Goal: Navigation & Orientation: Find specific page/section

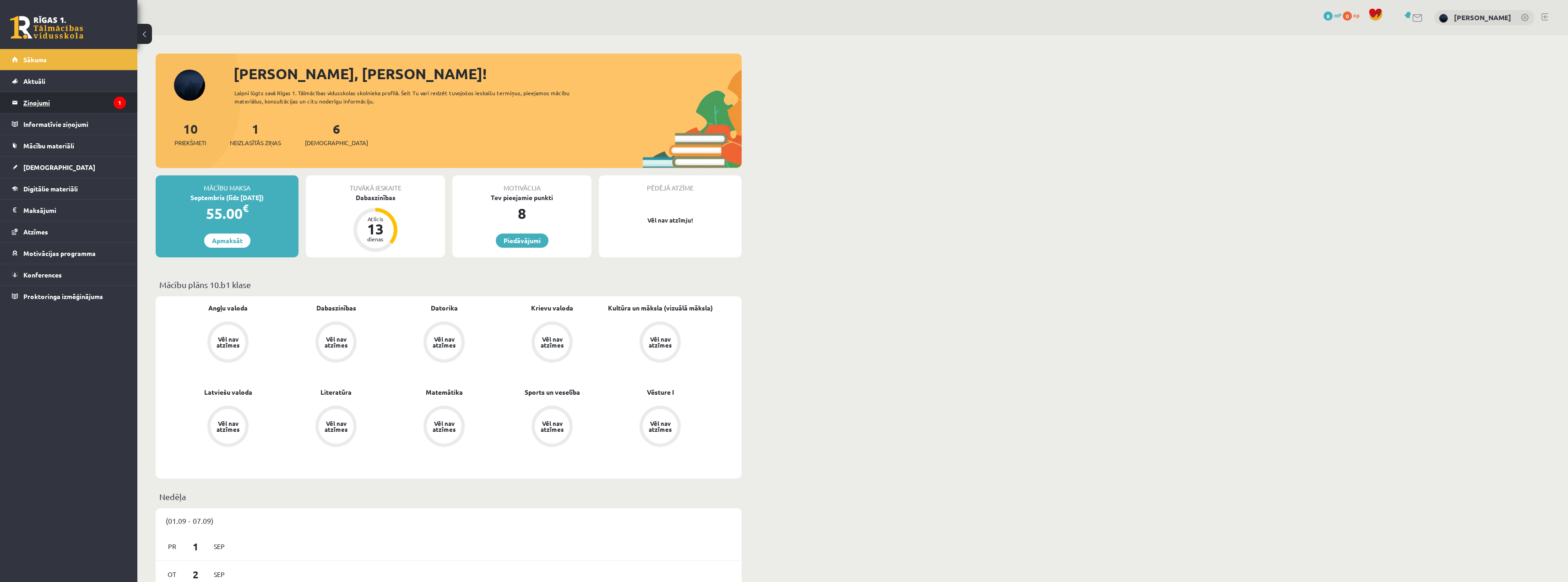
click at [53, 105] on legend "Ziņojumi 1" at bounding box center [74, 102] width 102 height 21
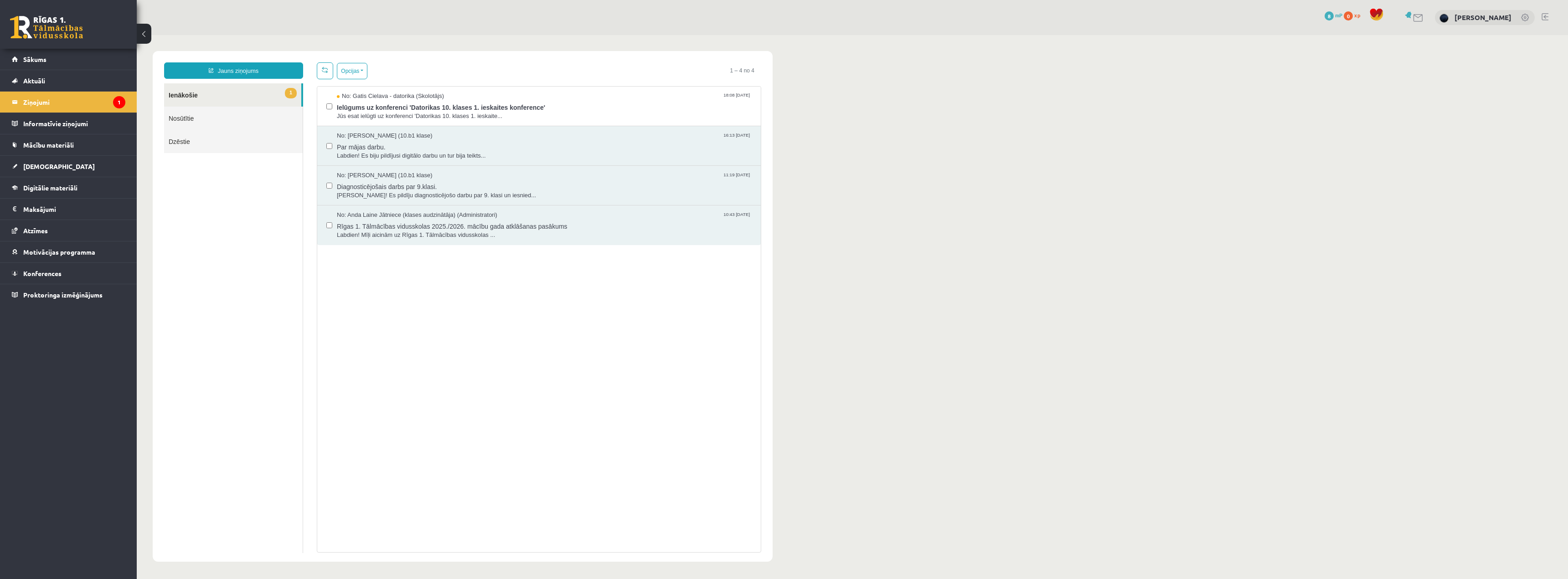
click at [248, 87] on link "1 Ienākošie" at bounding box center [232, 95] width 137 height 23
click at [394, 112] on span "Jūs esat ielūgti uz konferenci 'Datorikas 10. klases 1. ieskaite..." at bounding box center [544, 116] width 415 height 8
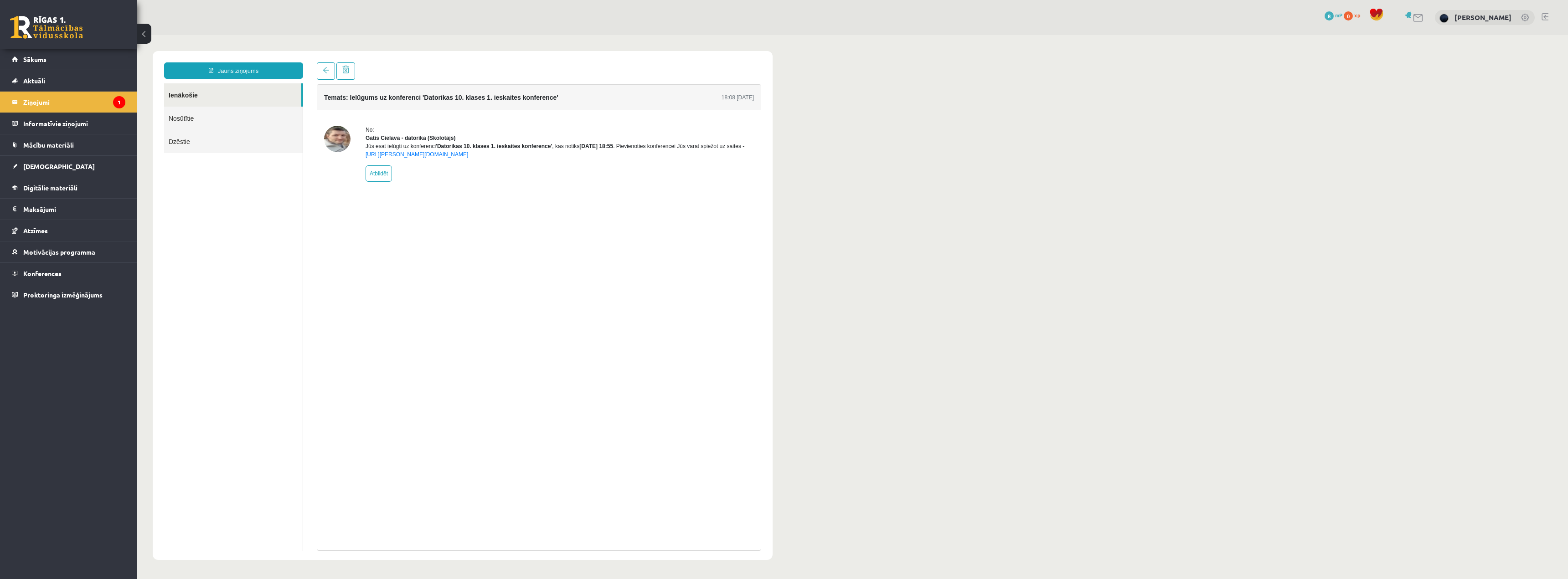
click at [372, 151] on div "Jūs esat ielūgti uz konferenci 'Datorikas 10. klases 1. ieskaites konference' ,…" at bounding box center [559, 150] width 388 height 17
click at [384, 156] on div "Jūs esat ielūgti uz konferenci 'Datorikas 10. klases 1. ieskaites konference' ,…" at bounding box center [559, 150] width 388 height 17
click at [504, 244] on div "Temats: Ielūgums uz konferenci 'Datorikas 10. klases 1. ieskaites konference' 1…" at bounding box center [539, 317] width 444 height 467
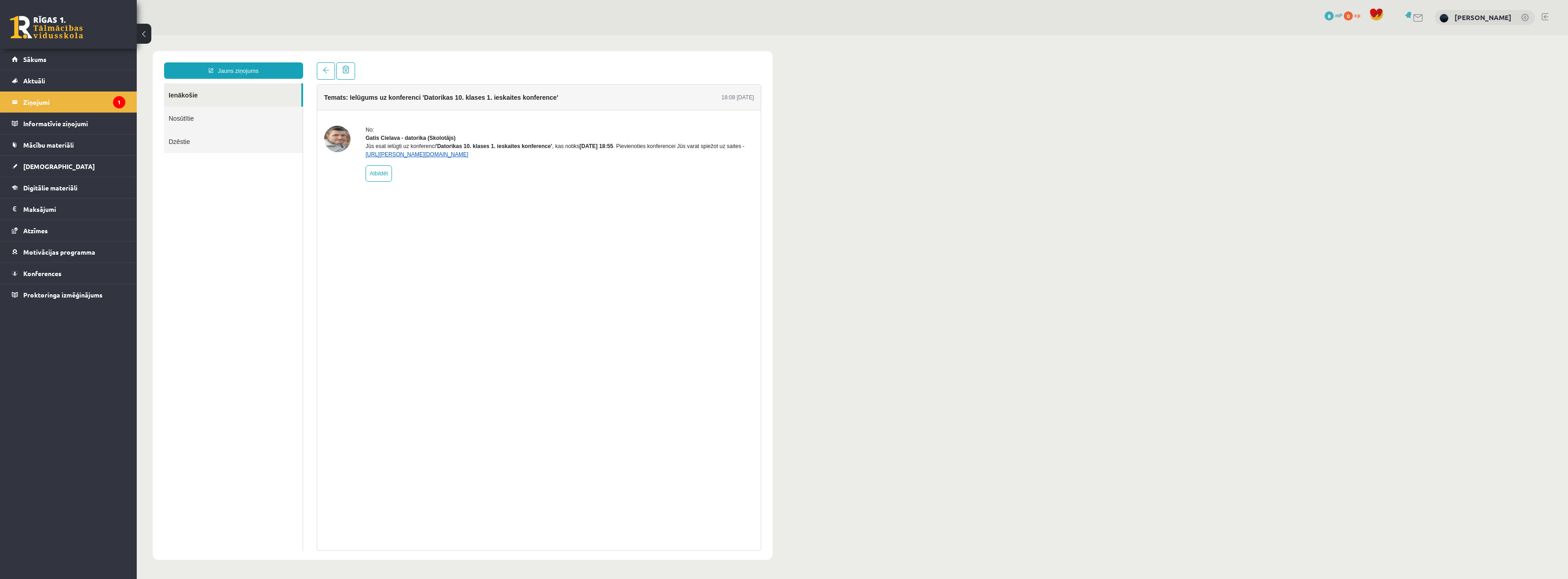
click at [416, 158] on link "https://eskola.r1tv.lv/conferences/4490/join" at bounding box center [417, 154] width 103 height 6
click at [72, 273] on link "Konferences" at bounding box center [69, 273] width 114 height 21
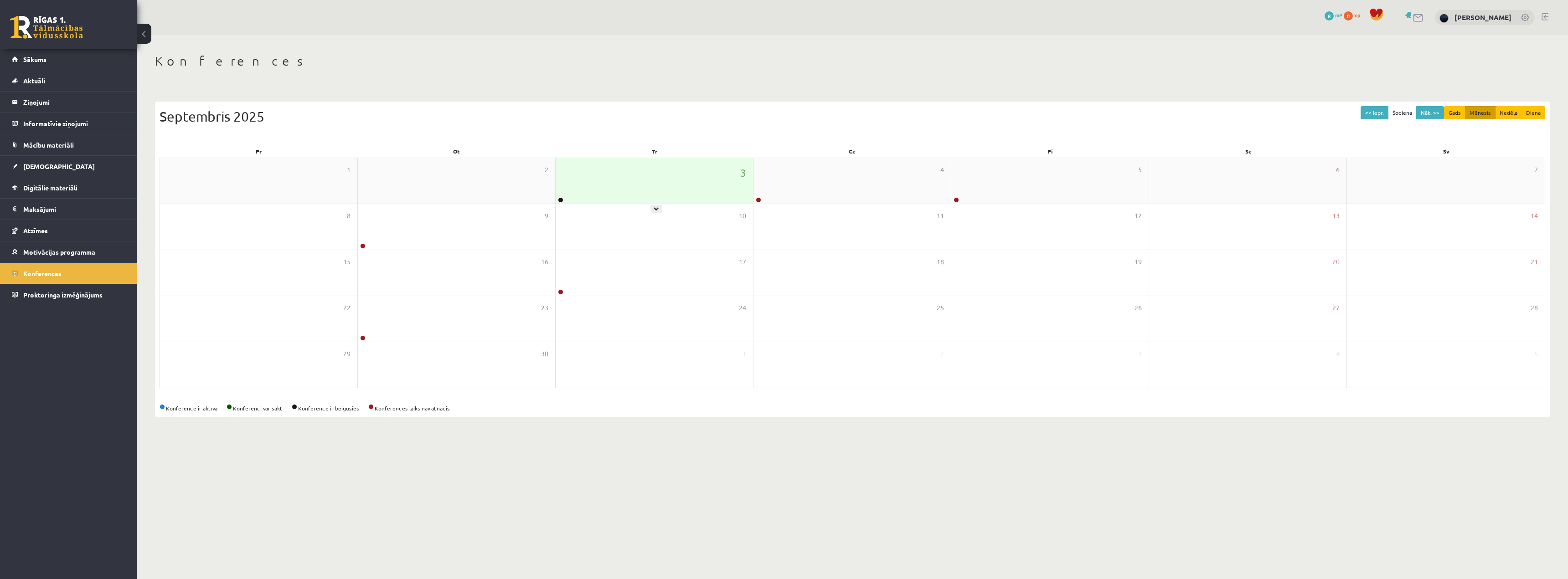
click at [622, 181] on div "3" at bounding box center [654, 181] width 197 height 46
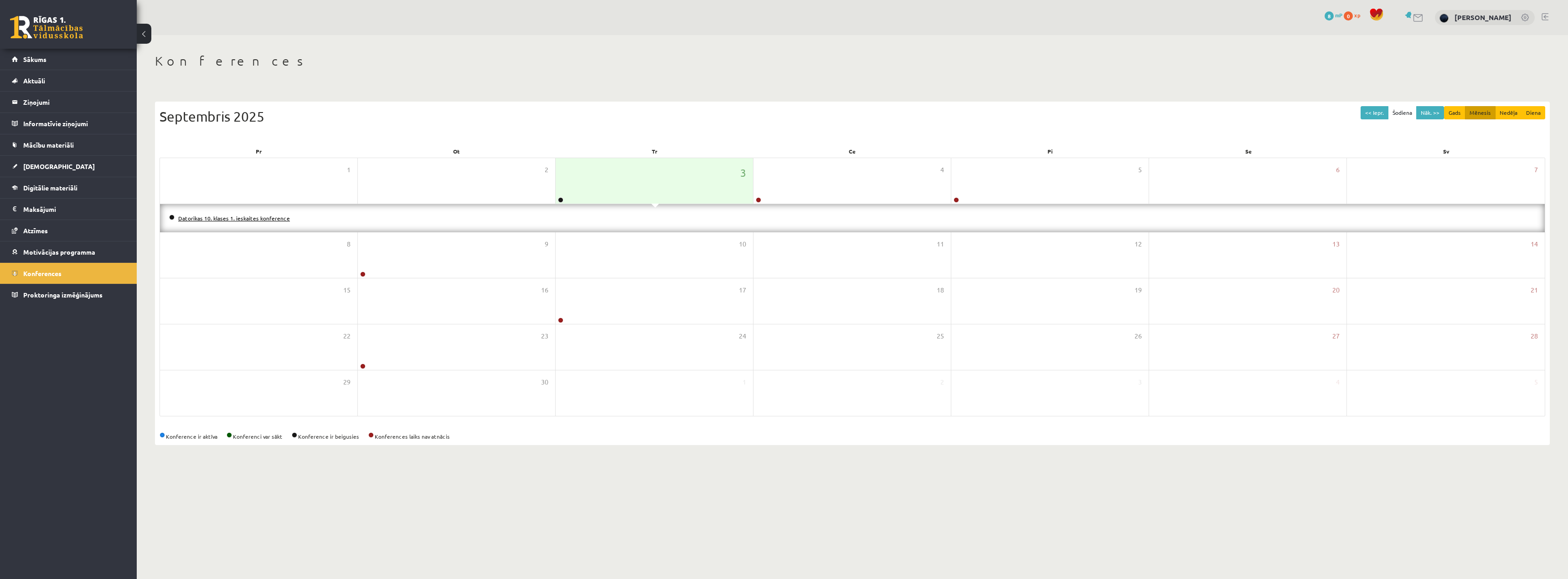
click at [249, 217] on link "Datorikas 10. klases 1. ieskaites konference" at bounding box center [234, 218] width 112 height 7
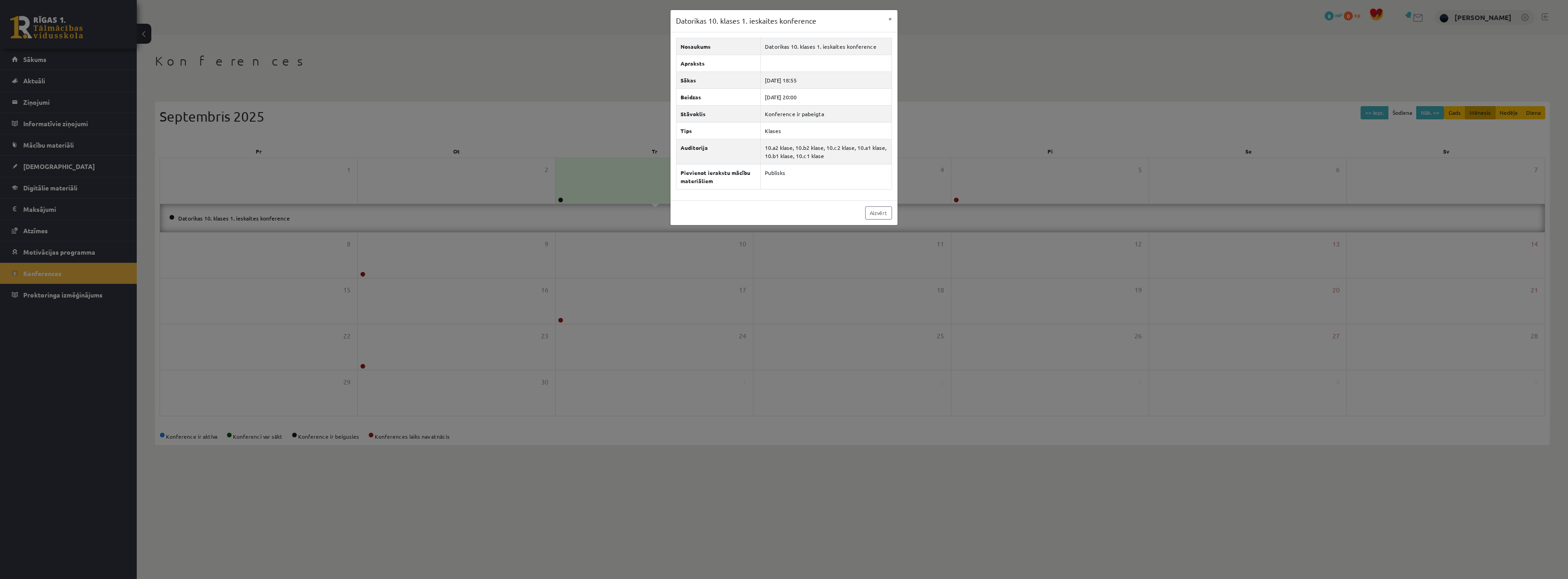
click at [571, 83] on div "Datorikas 10. klases 1. ieskaites konference × Nosaukums Datorikas 10. klases 1…" at bounding box center [784, 289] width 1568 height 579
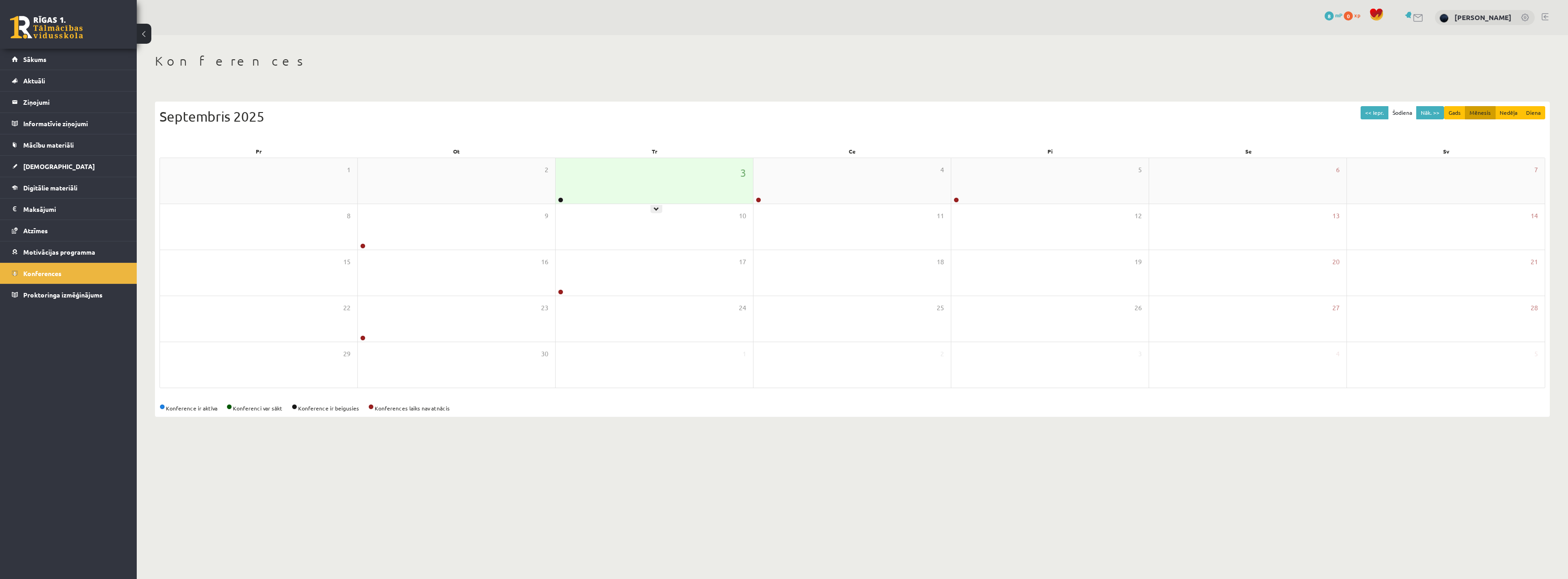
click at [656, 183] on div "3" at bounding box center [654, 181] width 197 height 46
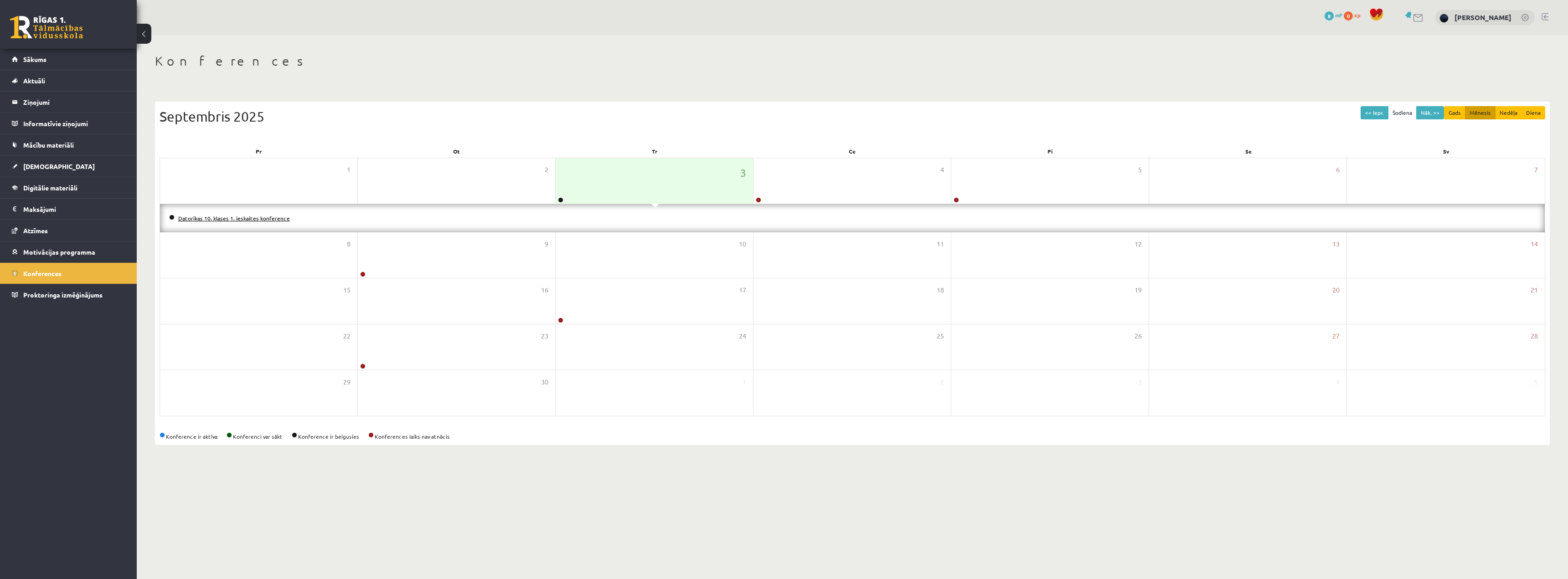
click at [271, 217] on link "Datorikas 10. klases 1. ieskaites konference" at bounding box center [234, 218] width 112 height 7
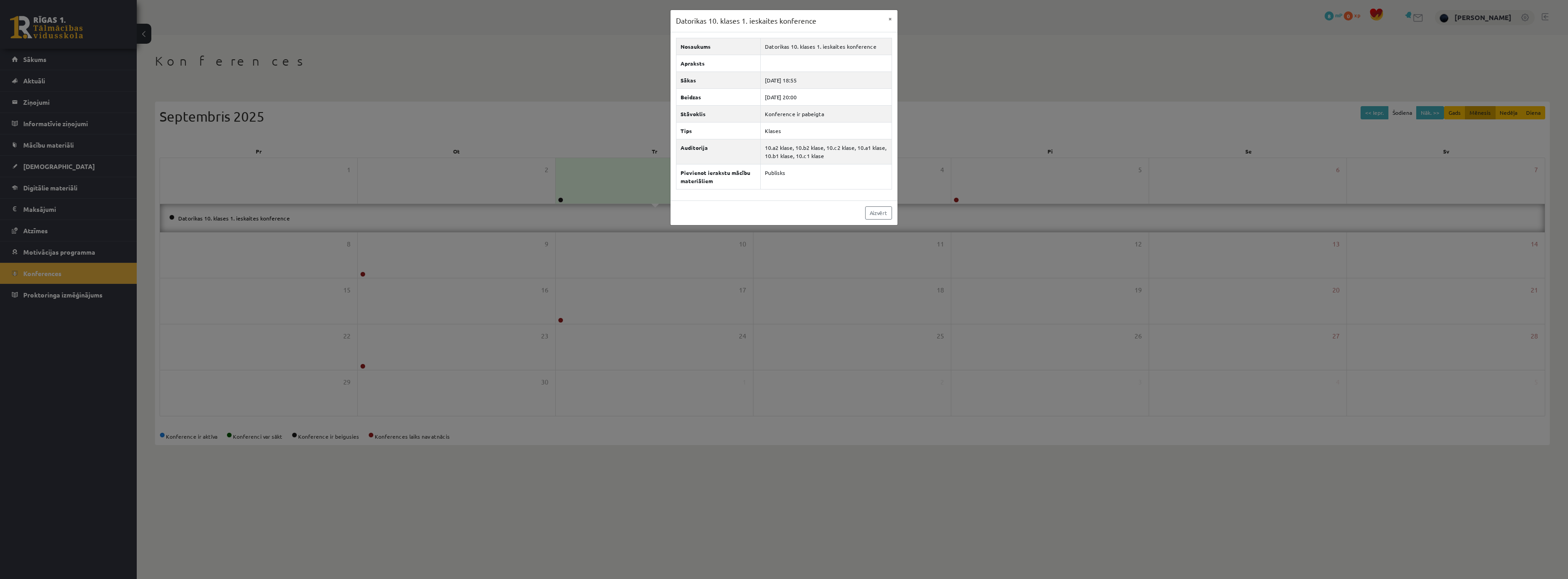
click at [426, 51] on div "Datorikas 10. klases 1. ieskaites konference × Nosaukums Datorikas 10. klases 1…" at bounding box center [784, 289] width 1568 height 579
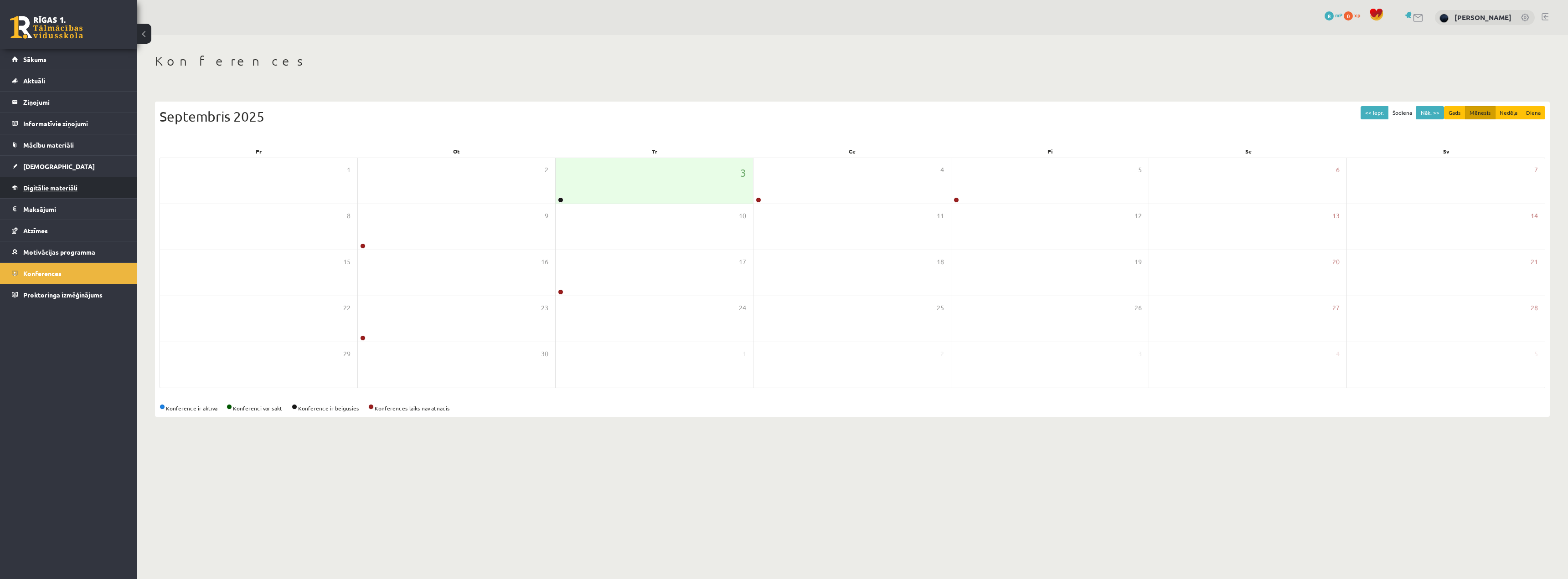
click at [58, 188] on span "Digitālie materiāli" at bounding box center [50, 187] width 54 height 8
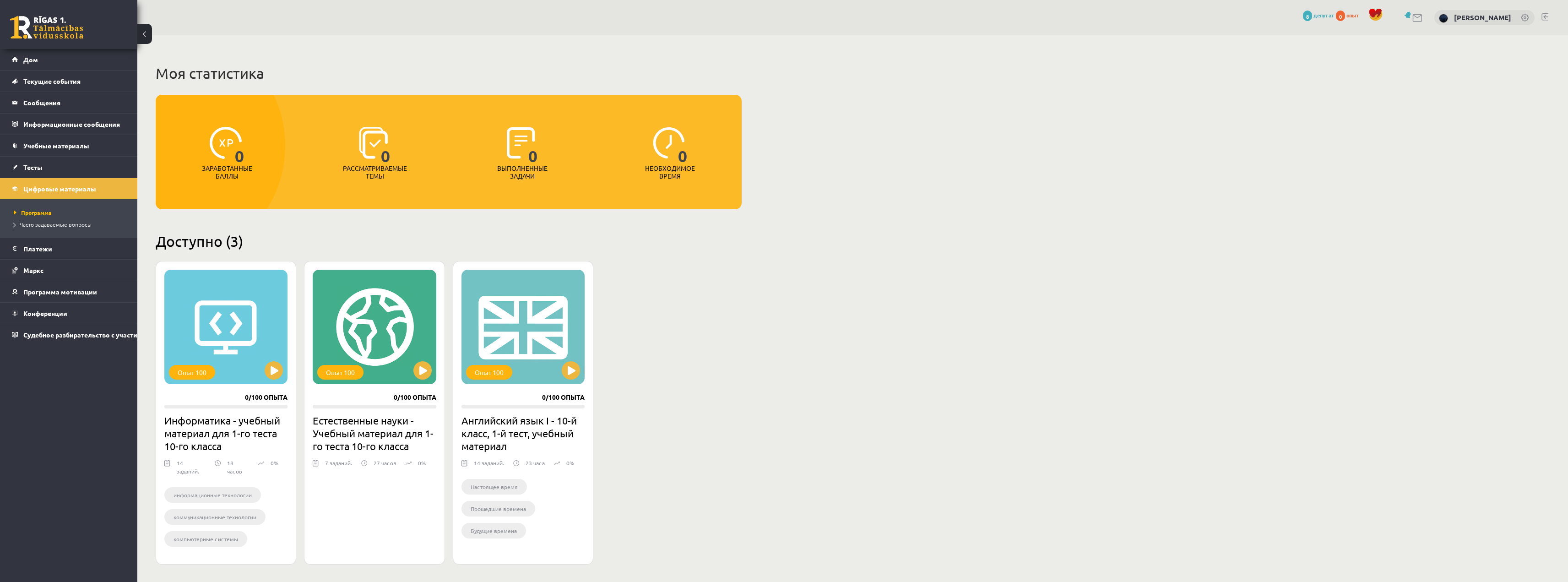
click at [982, 221] on div "Моя статистика 0 Заработанные баллы 0 Рассматриваемые темы 0 Выполненные задачи…" at bounding box center [853, 335] width 1431 height 600
click at [29, 308] on link "Конференции" at bounding box center [69, 313] width 114 height 21
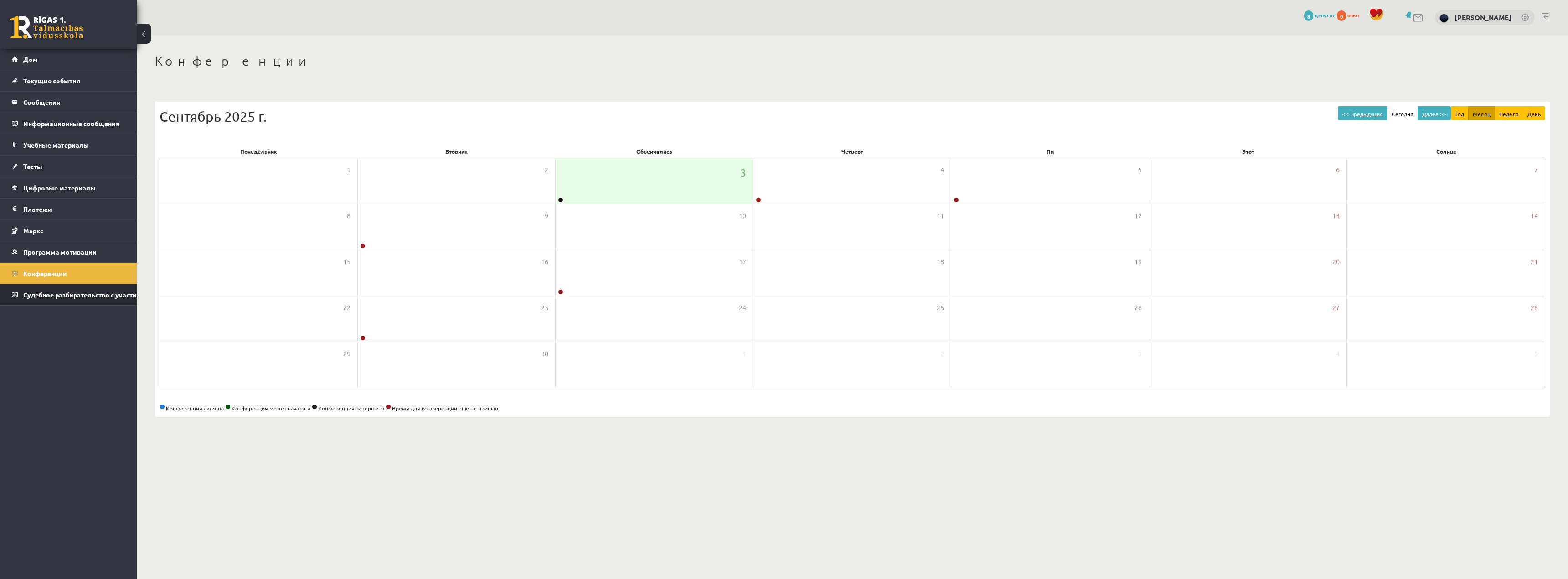
click at [34, 298] on link "Судебное разбирательство с участием прокторинга" at bounding box center [69, 295] width 114 height 21
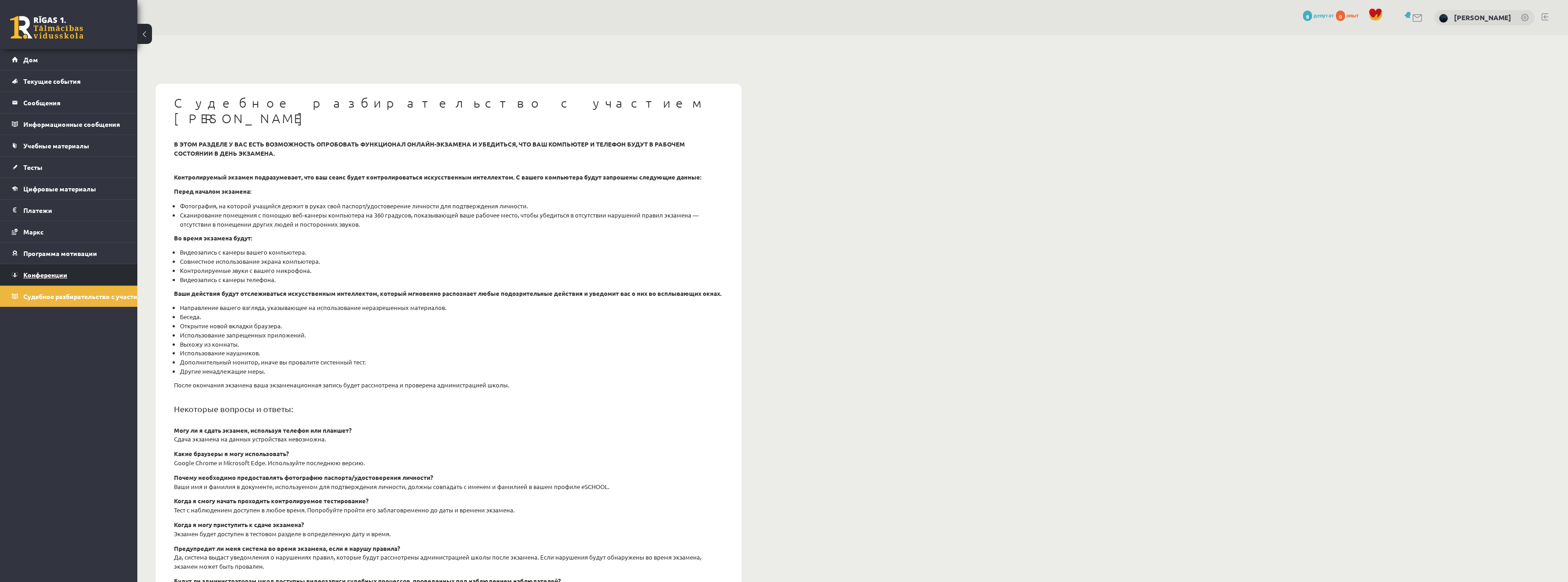
click at [41, 279] on link "Конференции" at bounding box center [69, 275] width 114 height 21
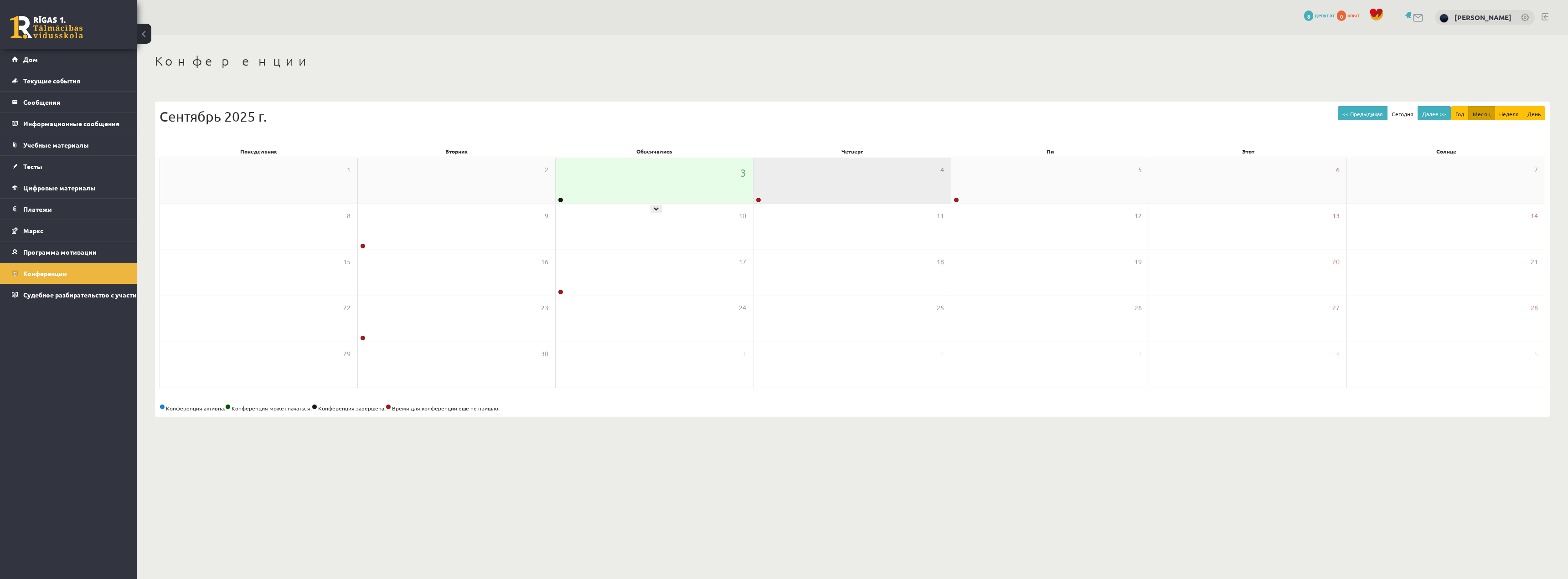
click at [754, 185] on div "4" at bounding box center [852, 181] width 197 height 46
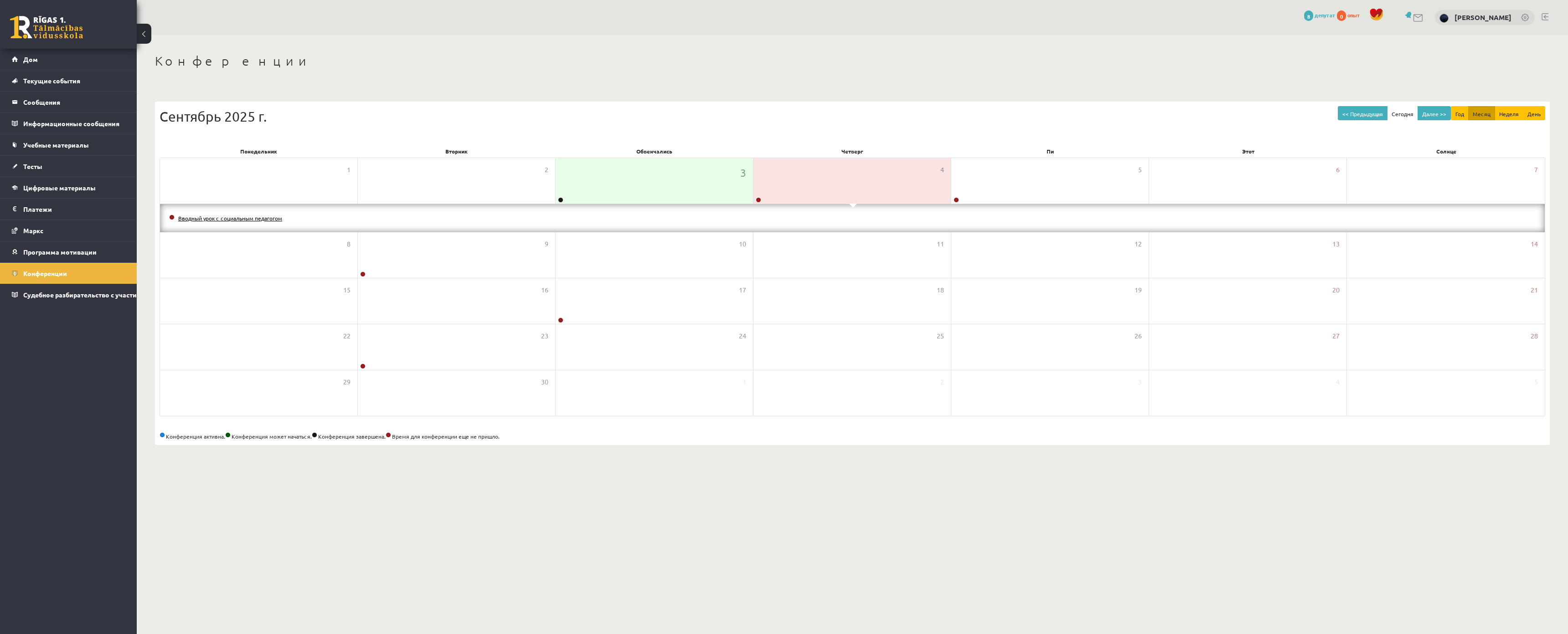
click at [182, 220] on font "Вводный урок с социальным педагогом" at bounding box center [230, 218] width 104 height 7
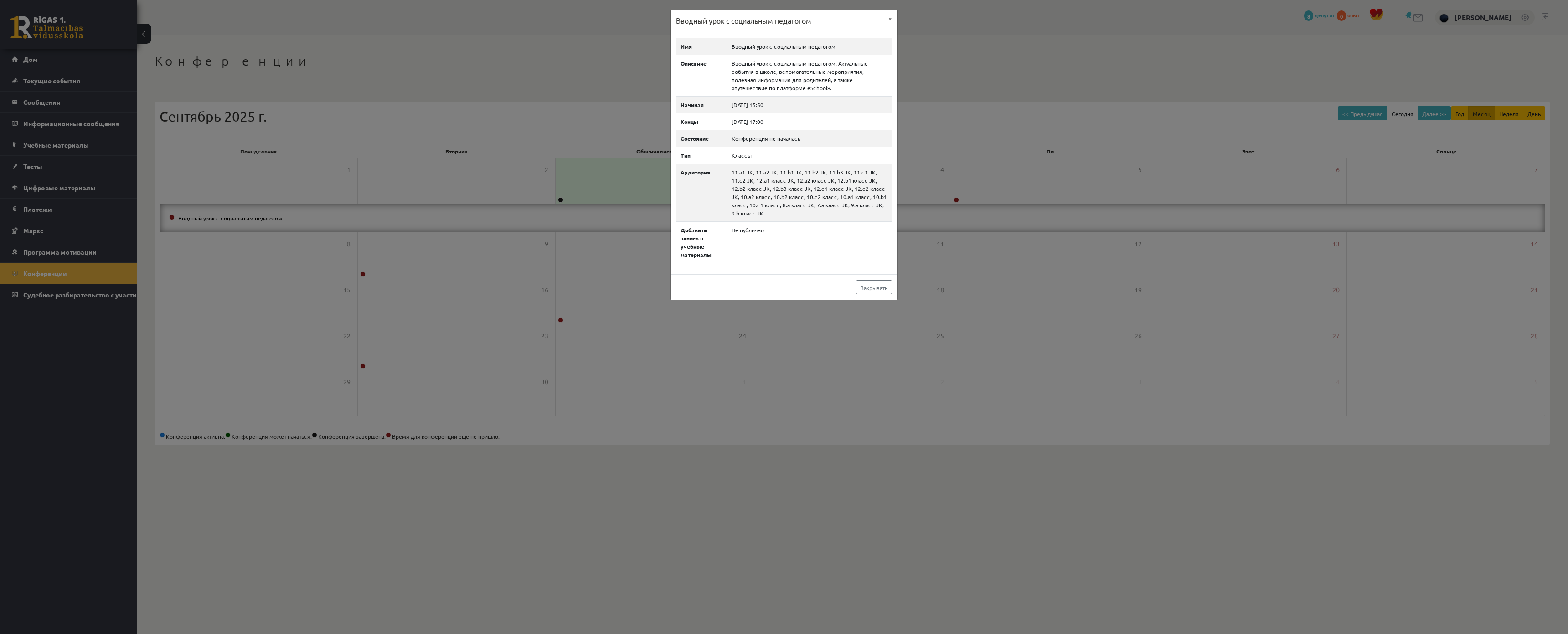
click at [312, 144] on div "Вводный урок с социальным педагогом × Имя Вводный урок с социальным педагогом О…" at bounding box center [784, 317] width 1568 height 634
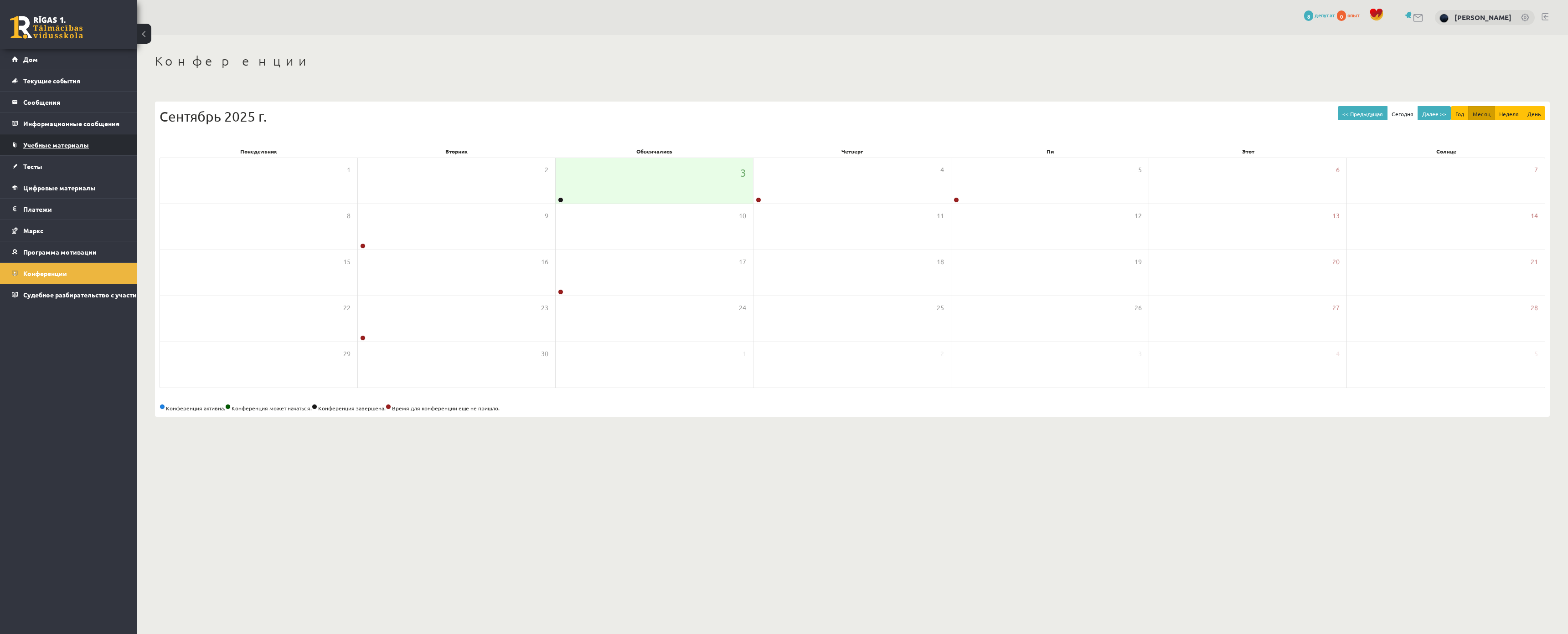
click at [48, 147] on font "Учебные материалы" at bounding box center [56, 144] width 66 height 8
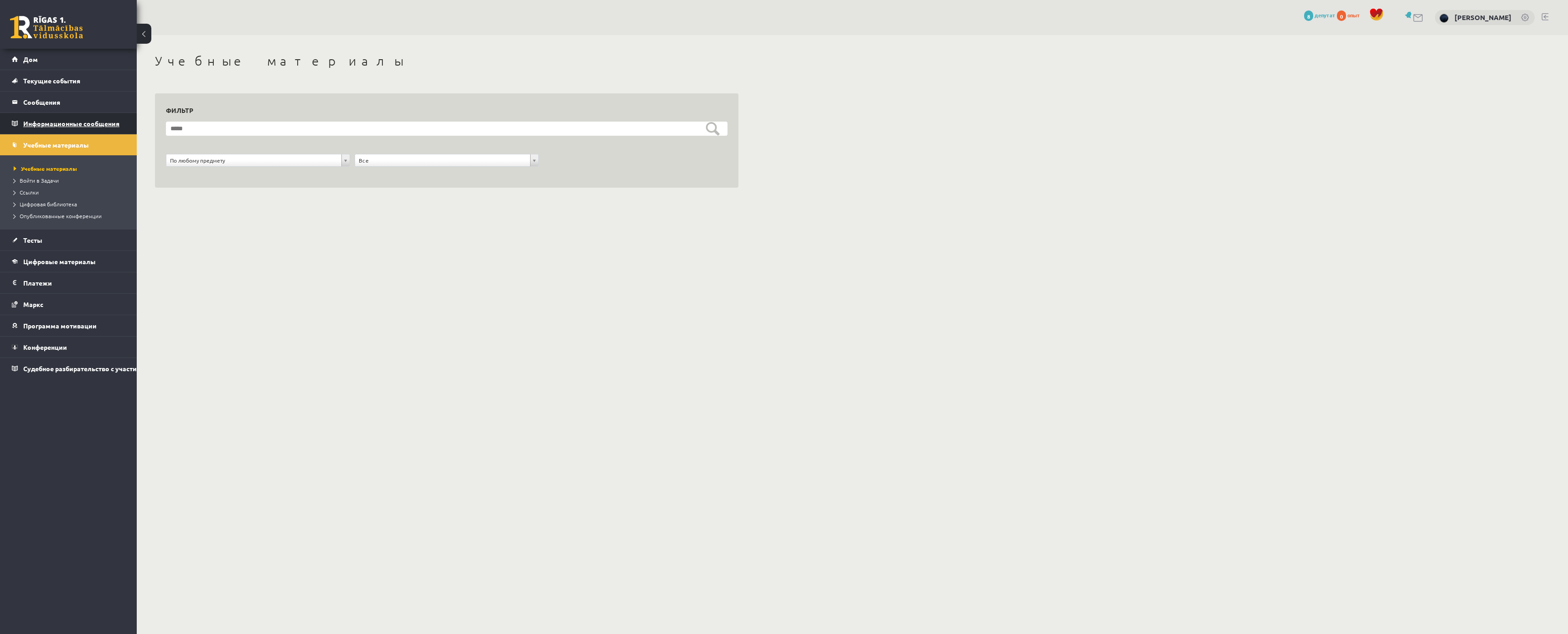
click at [53, 123] on font "Информационные сообщения" at bounding box center [71, 123] width 96 height 8
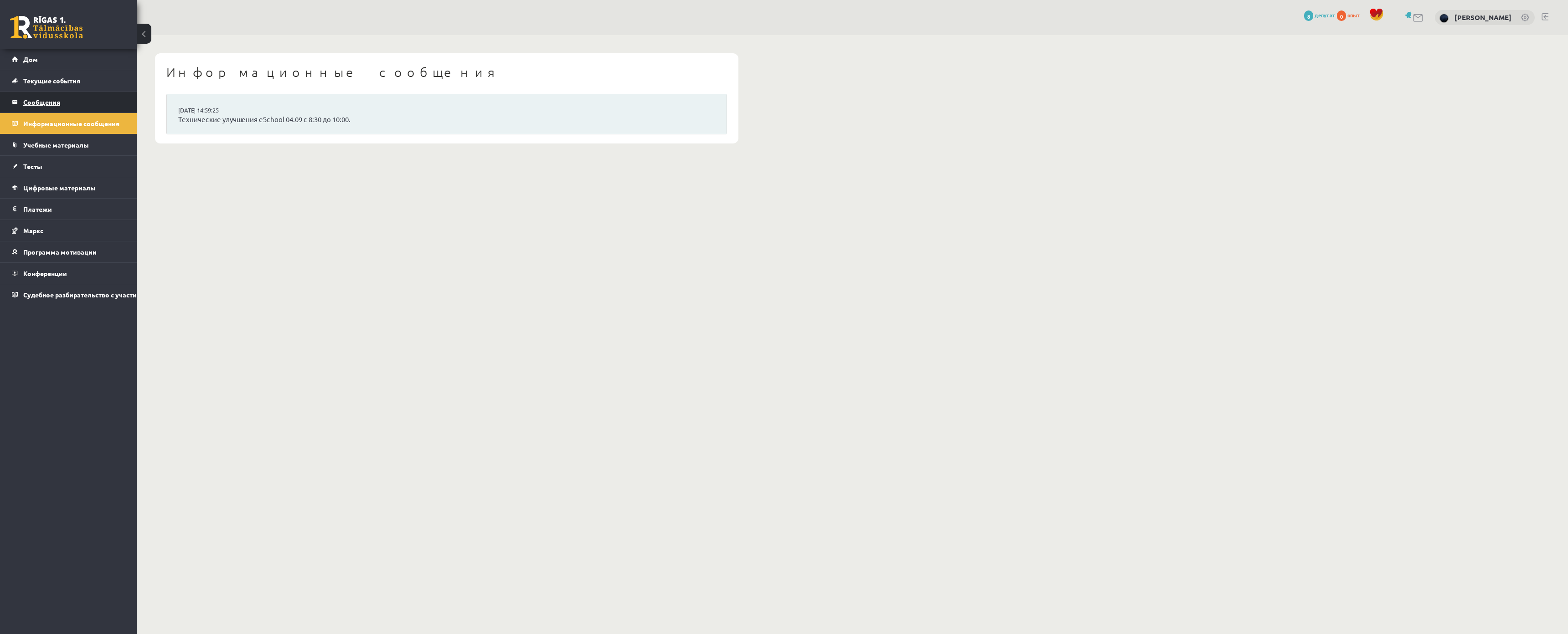
click at [53, 104] on font "Сообщения" at bounding box center [41, 102] width 37 height 8
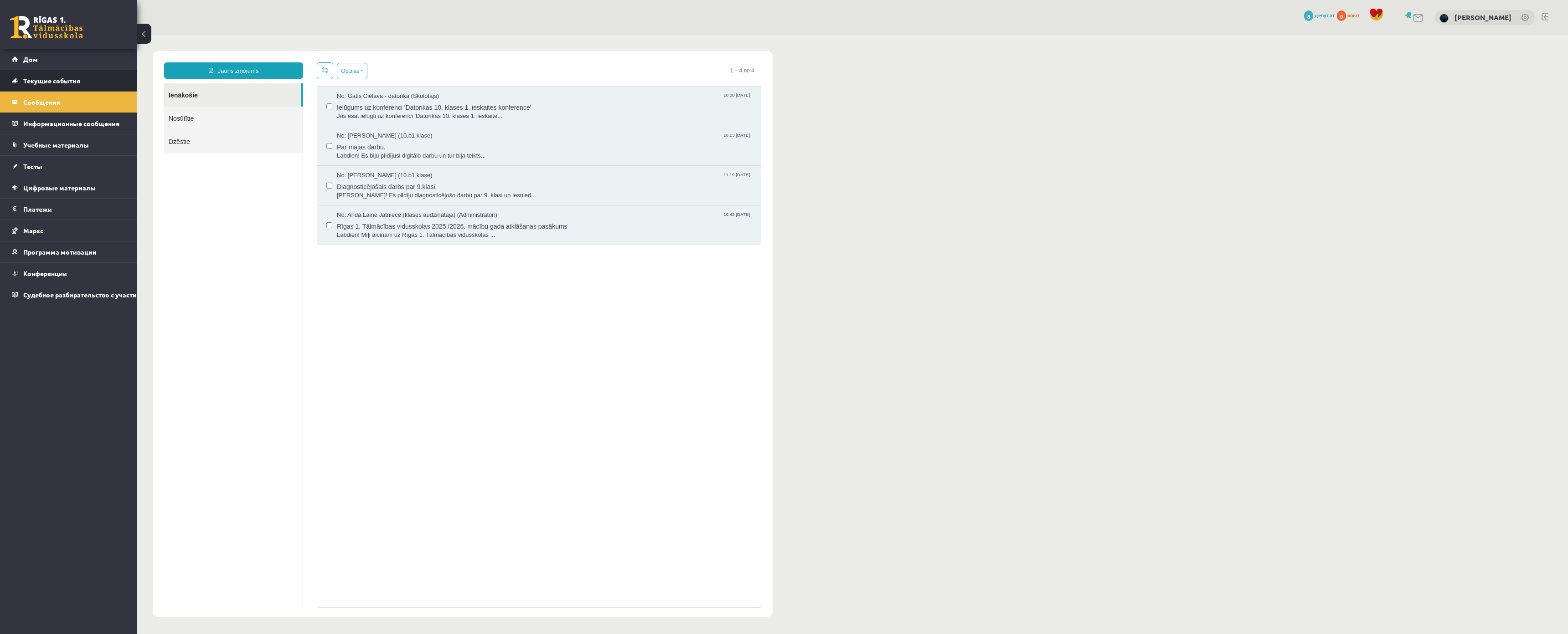
click at [55, 81] on font "Текущие события" at bounding box center [51, 80] width 57 height 8
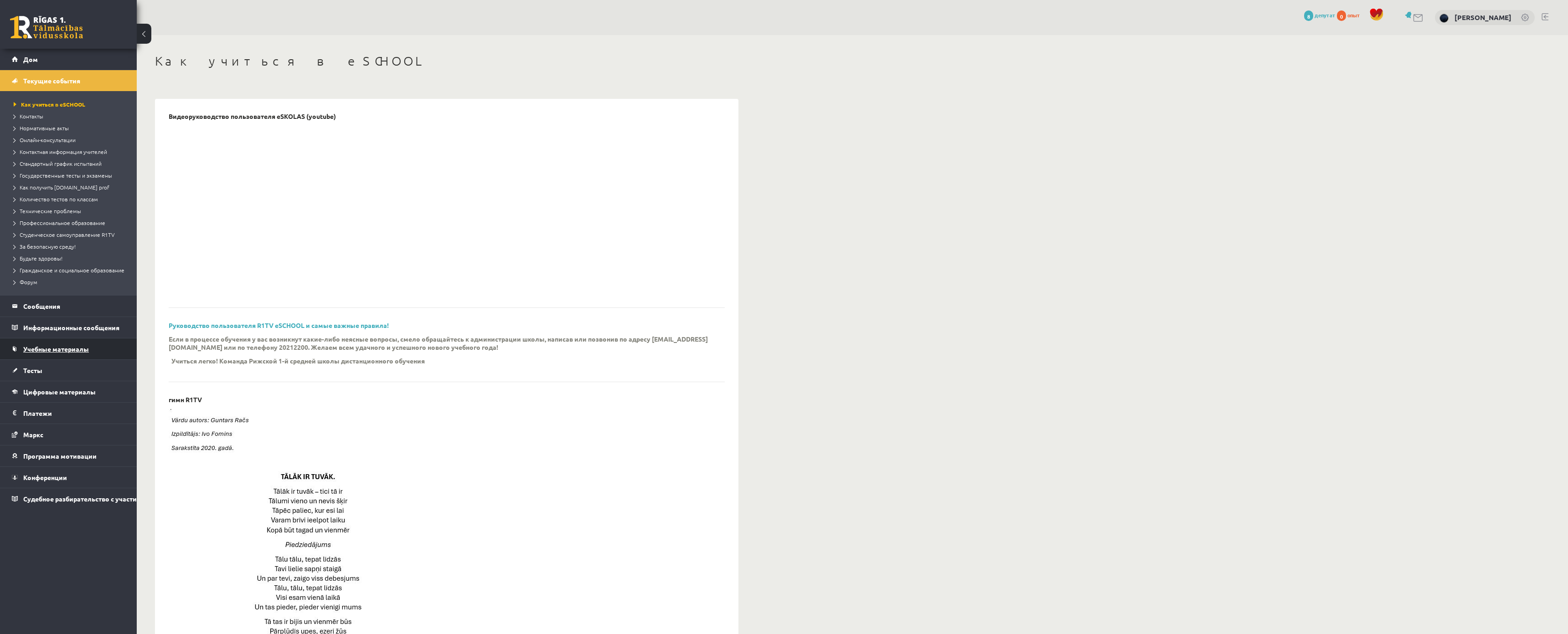
click at [63, 348] on font "Учебные материалы" at bounding box center [56, 349] width 66 height 8
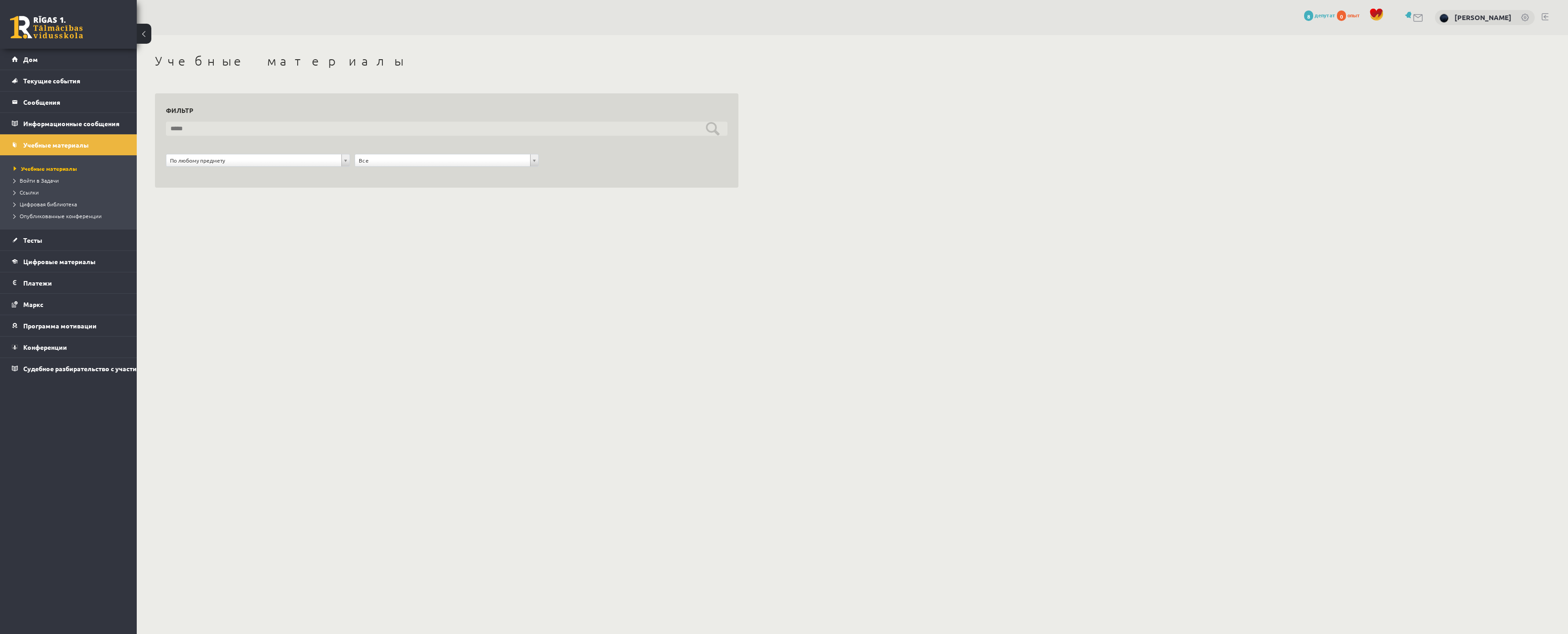
click at [258, 127] on input "text" at bounding box center [447, 128] width 562 height 14
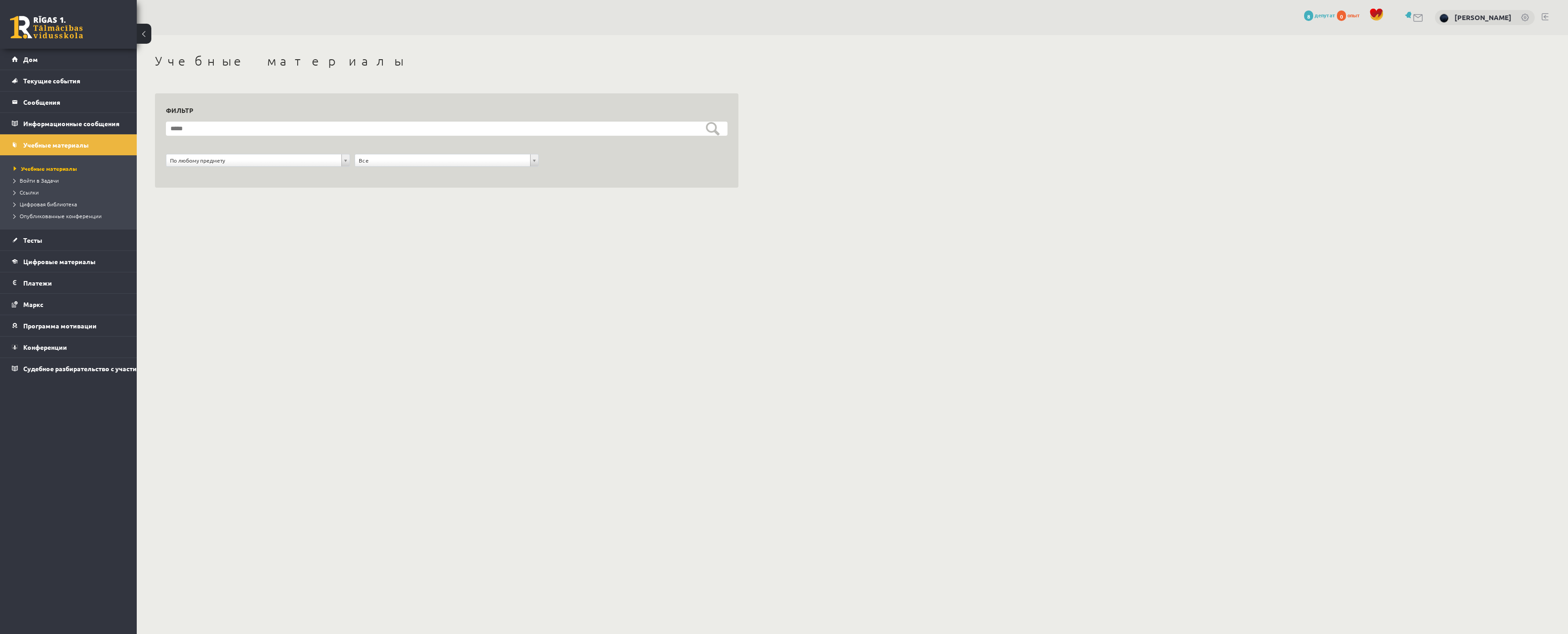
click at [286, 167] on div "**********" at bounding box center [258, 162] width 189 height 17
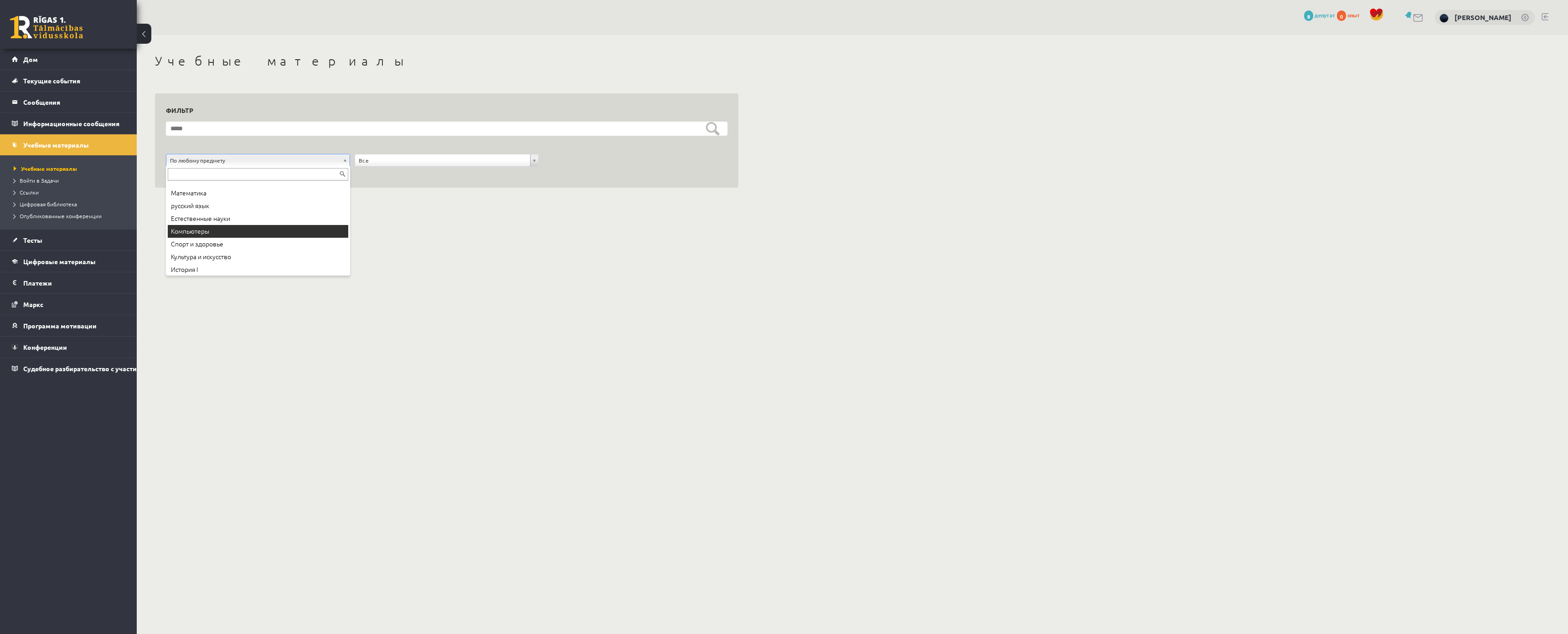
scroll to position [50, 0]
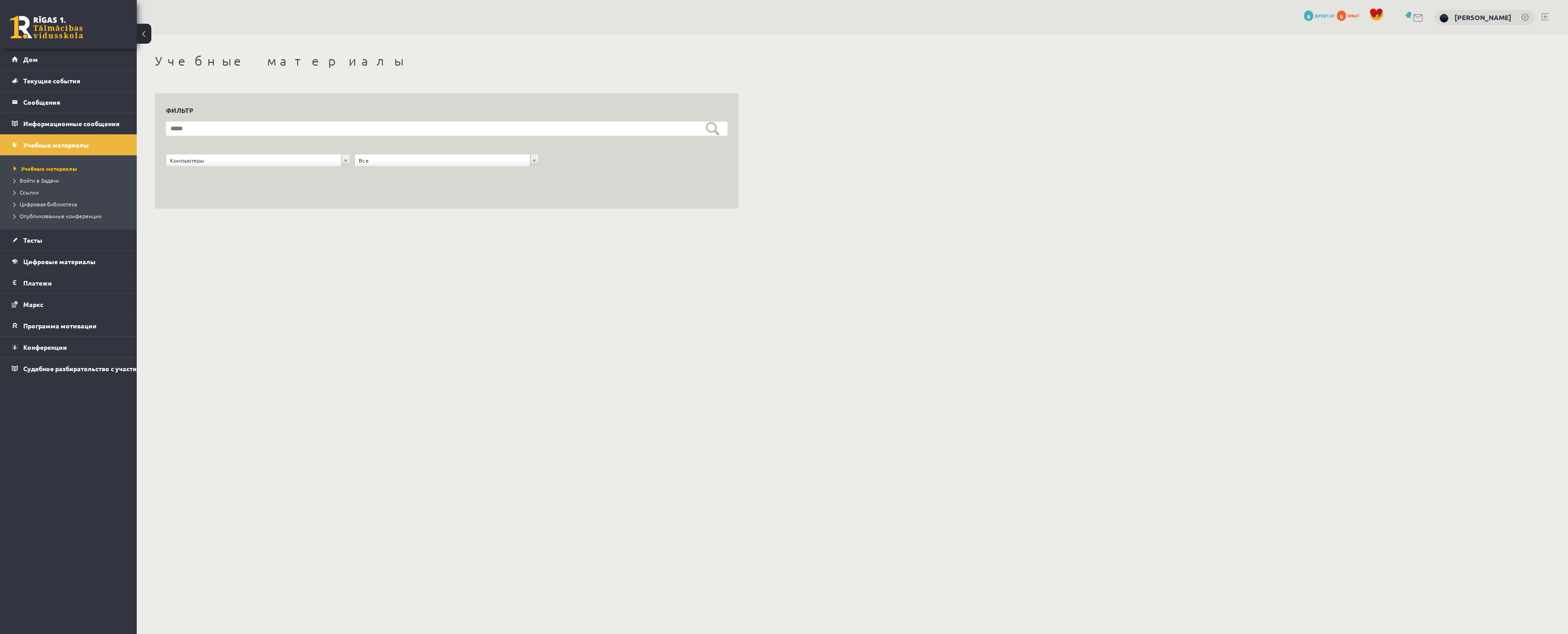
click at [395, 152] on form "**********" at bounding box center [447, 150] width 562 height 55
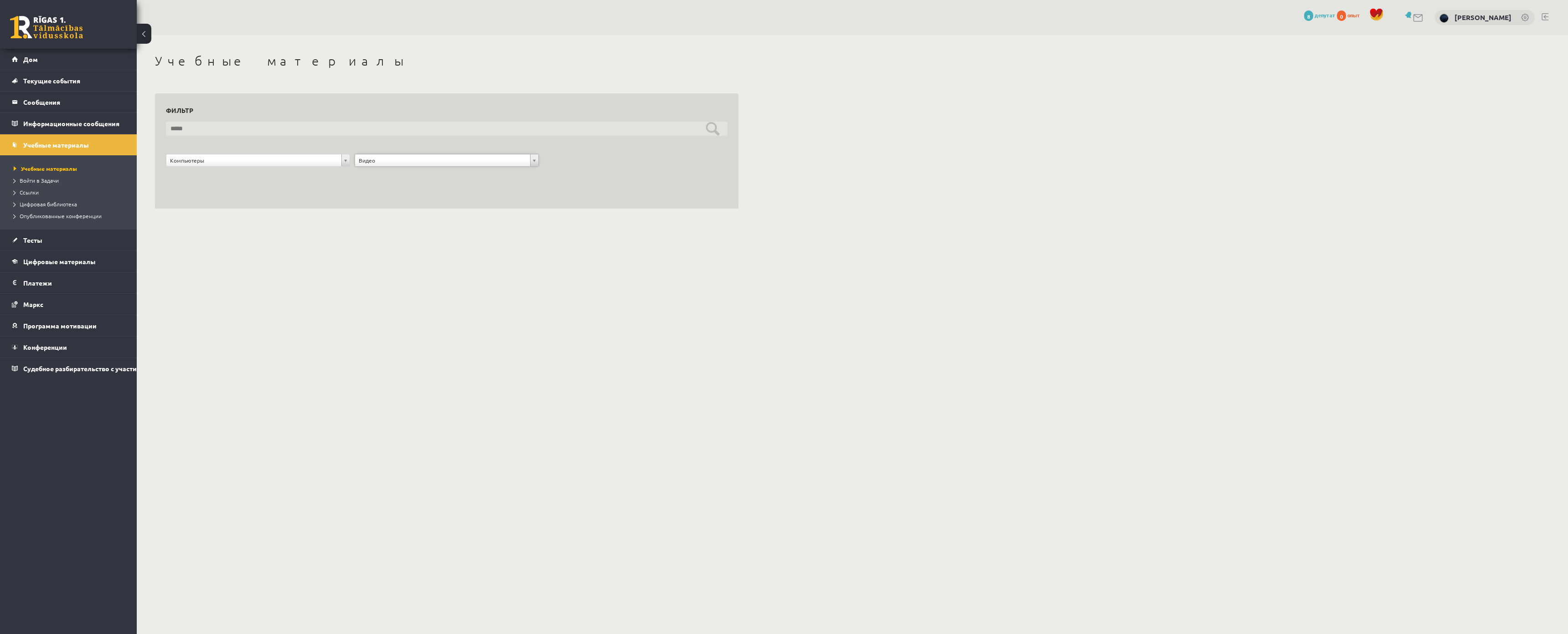
click at [711, 130] on input "text" at bounding box center [447, 128] width 562 height 14
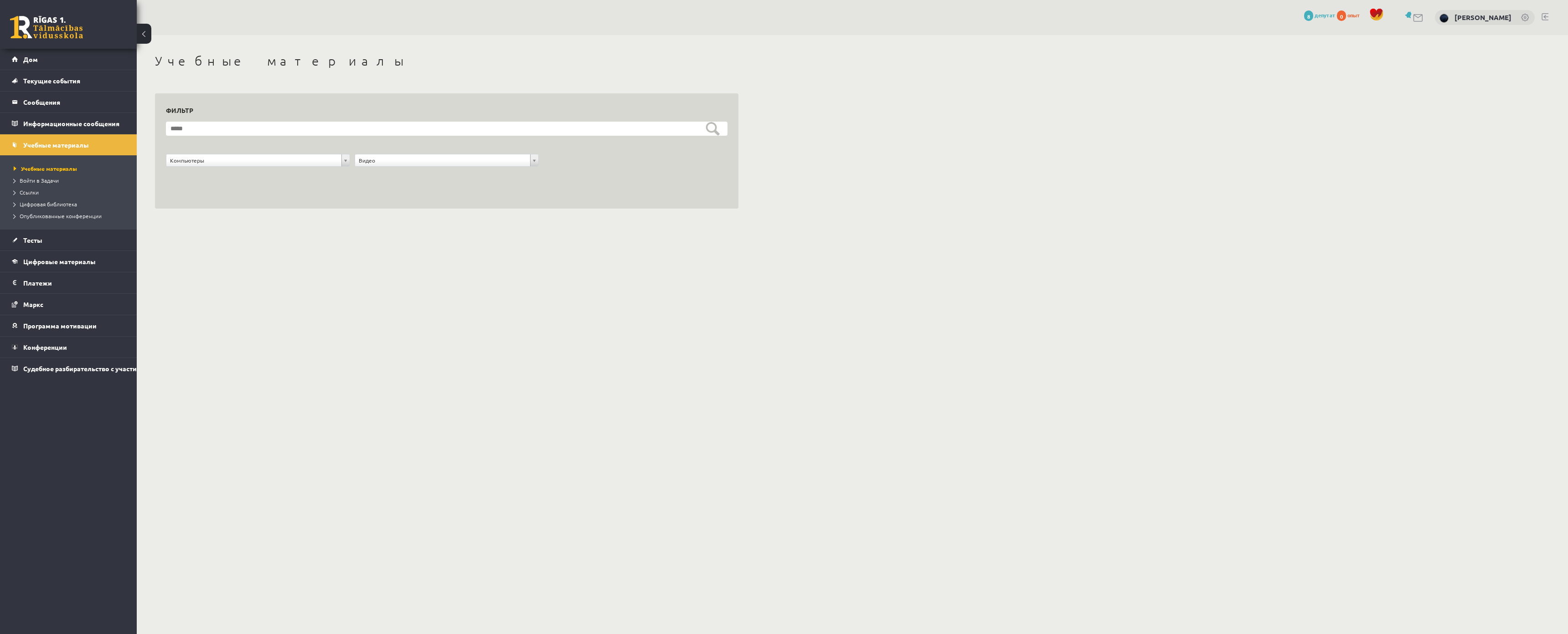
drag, startPoint x: 466, startPoint y: 61, endPoint x: 451, endPoint y: 60, distance: 15.0
click at [462, 61] on h1 "Учебные материалы" at bounding box center [447, 61] width 584 height 16
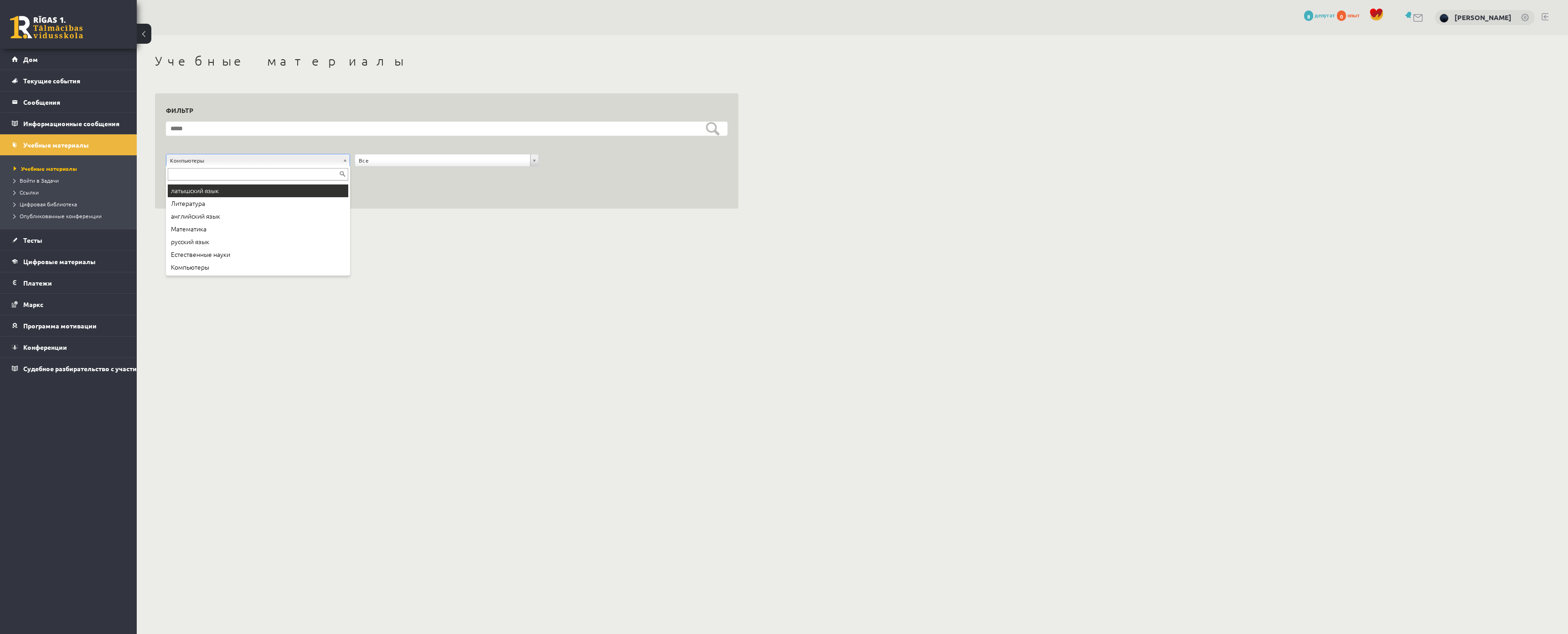
scroll to position [0, 0]
click at [230, 180] on input "text" at bounding box center [258, 174] width 181 height 13
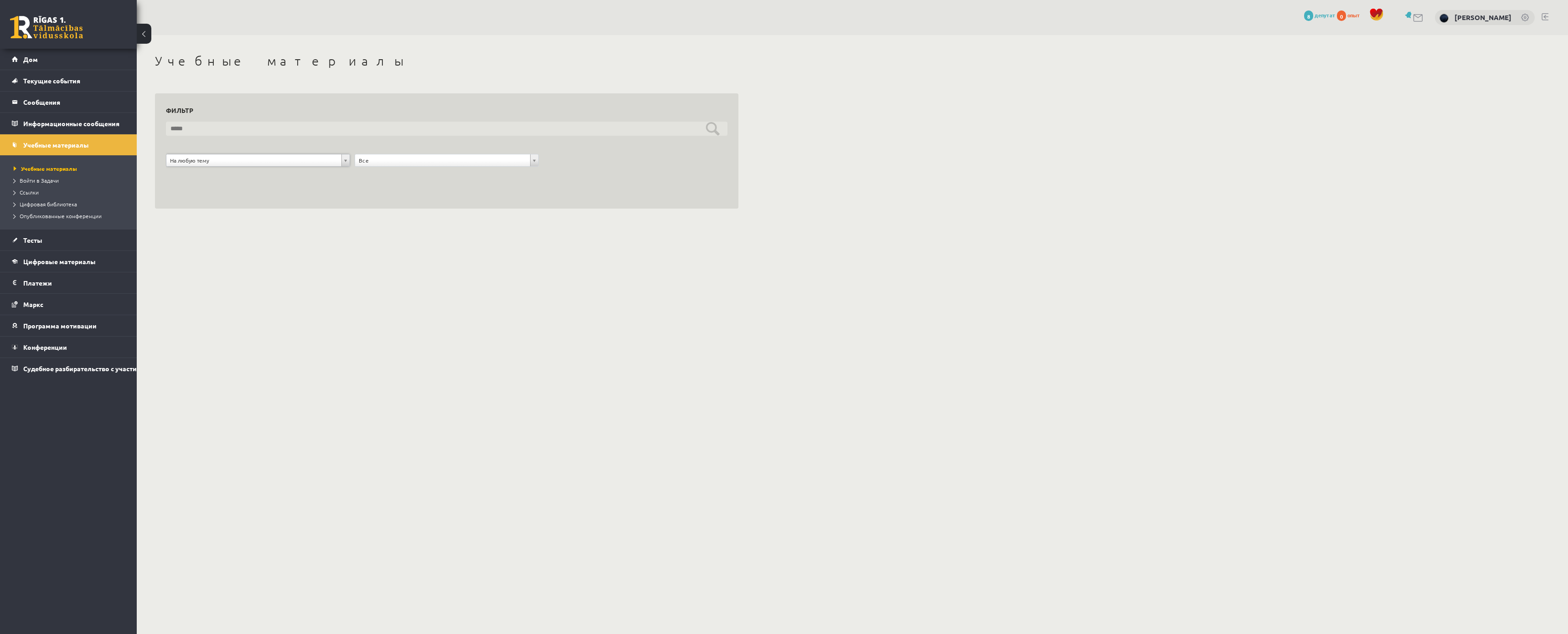
click at [231, 124] on input "text" at bounding box center [447, 128] width 562 height 14
type input "*****"
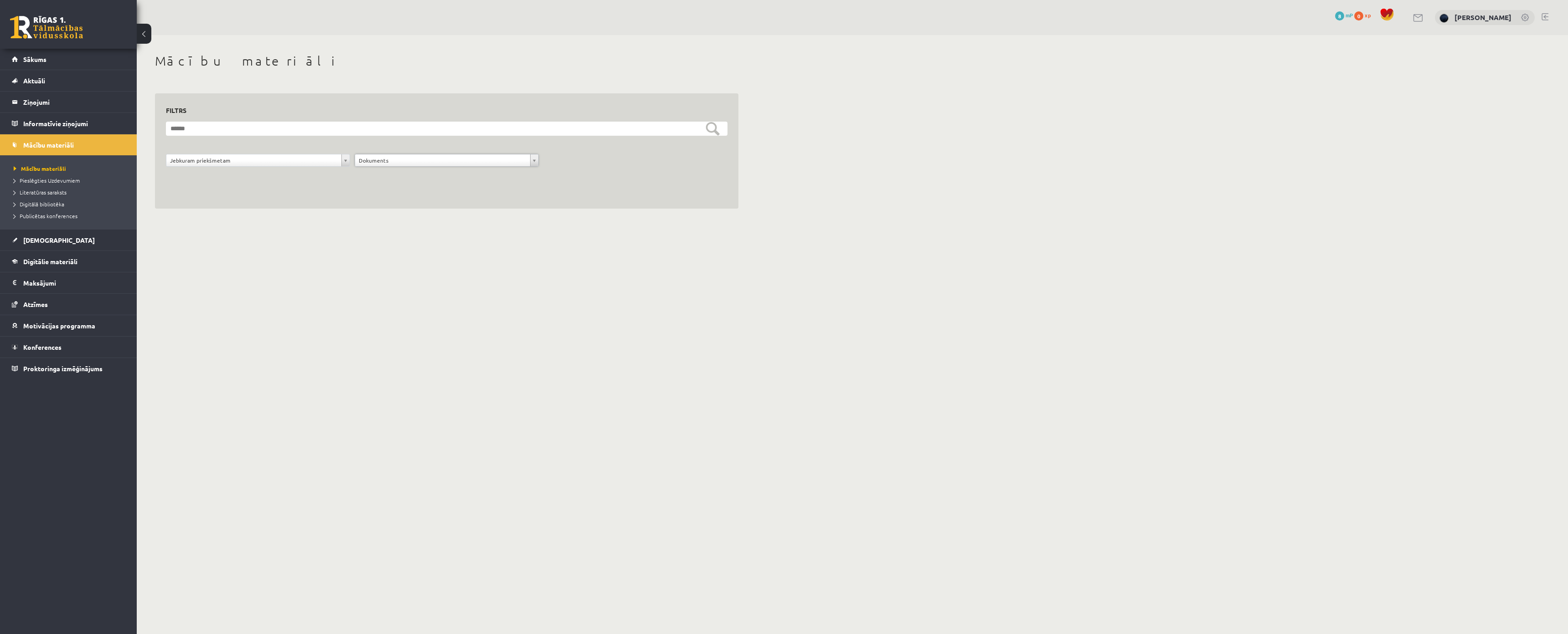
drag, startPoint x: 371, startPoint y: 160, endPoint x: 369, endPoint y: 167, distance: 7.3
click at [370, 167] on div "**********" at bounding box center [447, 162] width 189 height 17
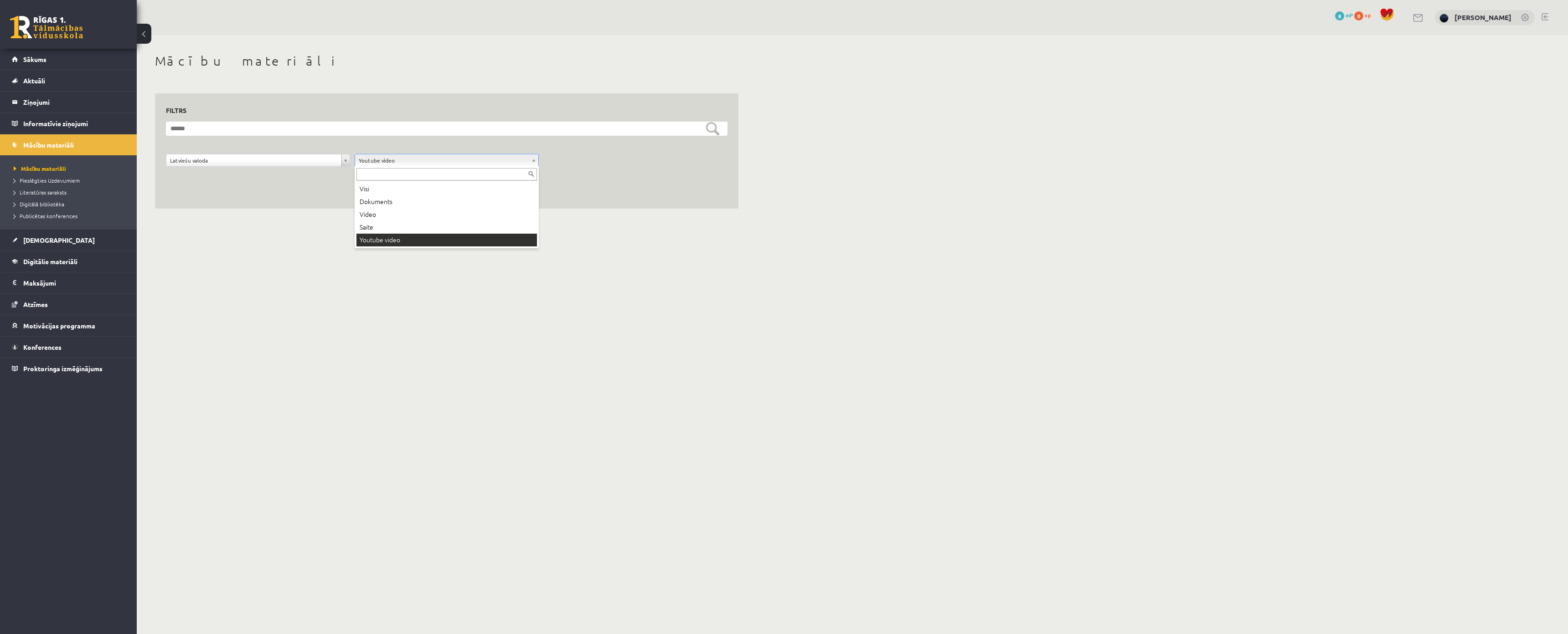
click at [367, 176] on input "text" at bounding box center [446, 174] width 181 height 13
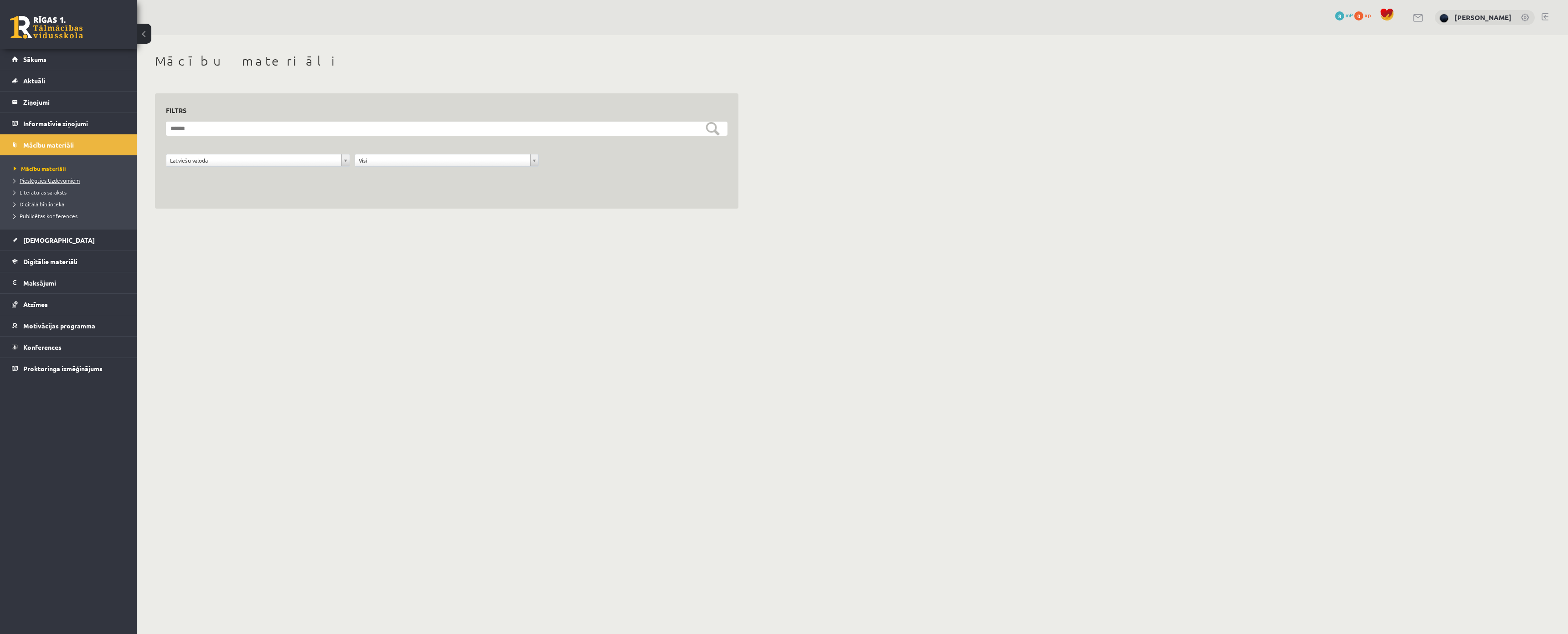
click at [64, 181] on span "Pieslēgties Uzdevumiem" at bounding box center [47, 181] width 66 height 7
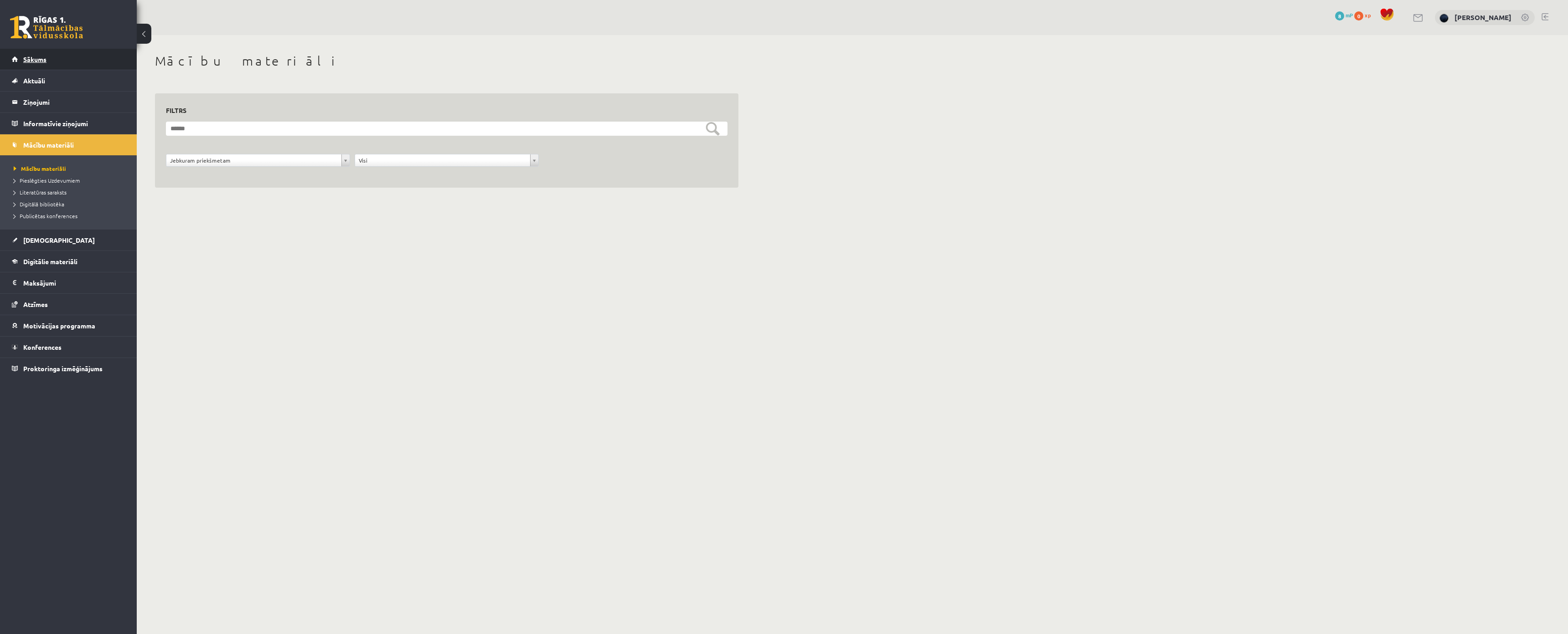
click at [32, 55] on link "Sākums" at bounding box center [69, 59] width 114 height 21
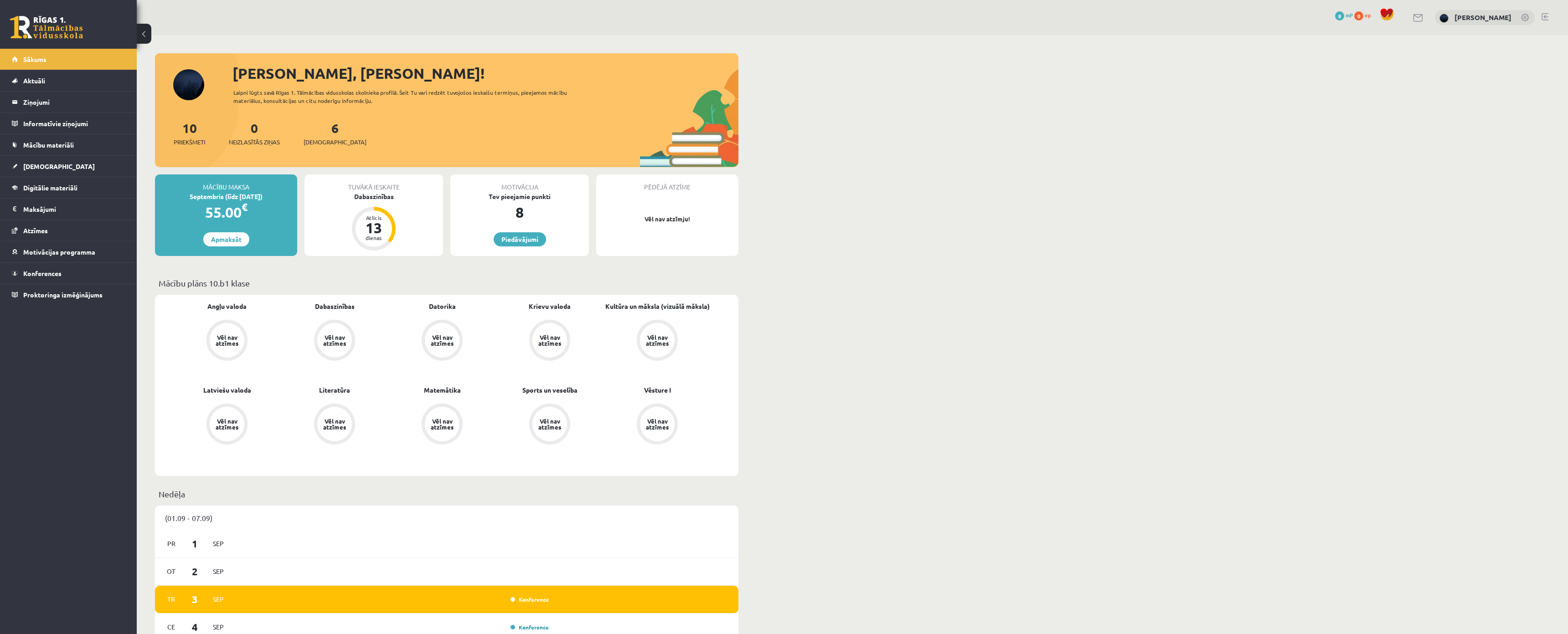
click at [28, 72] on link "Aktuāli" at bounding box center [69, 80] width 114 height 21
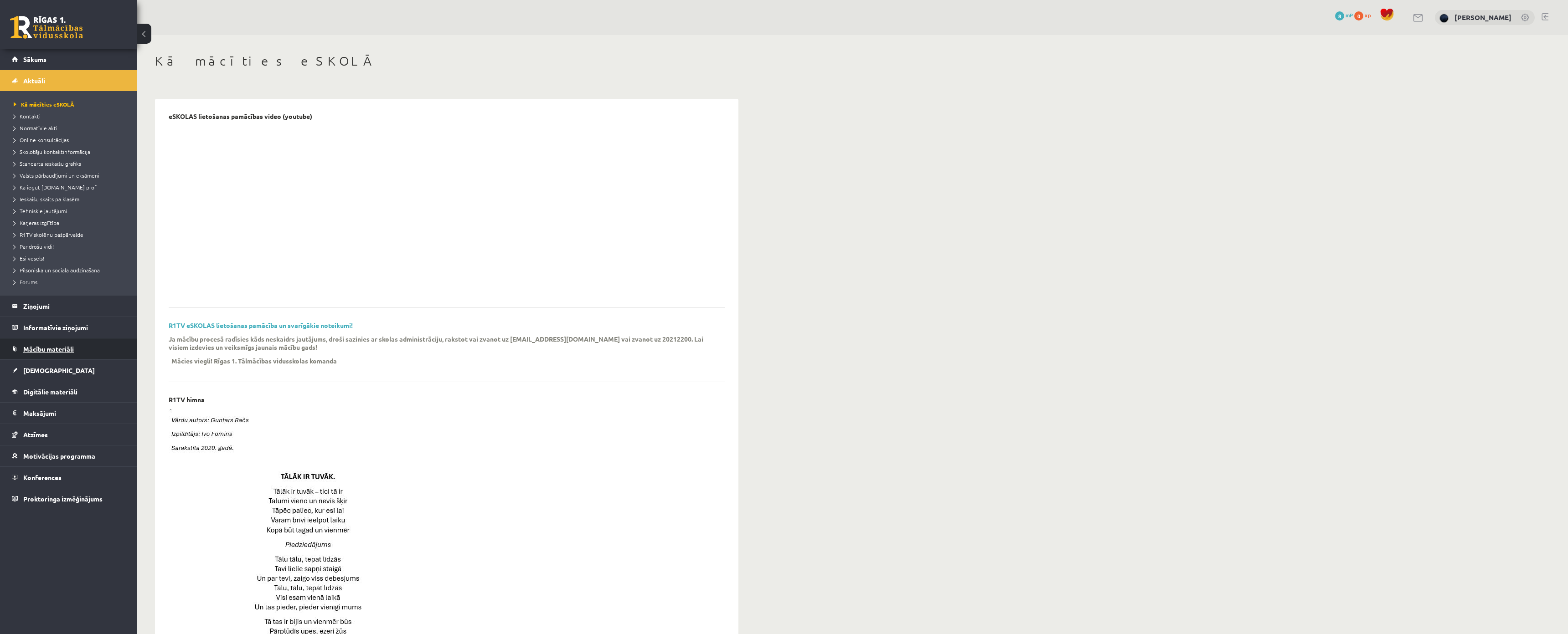
click at [46, 359] on link "Mācību materiāli" at bounding box center [69, 349] width 114 height 21
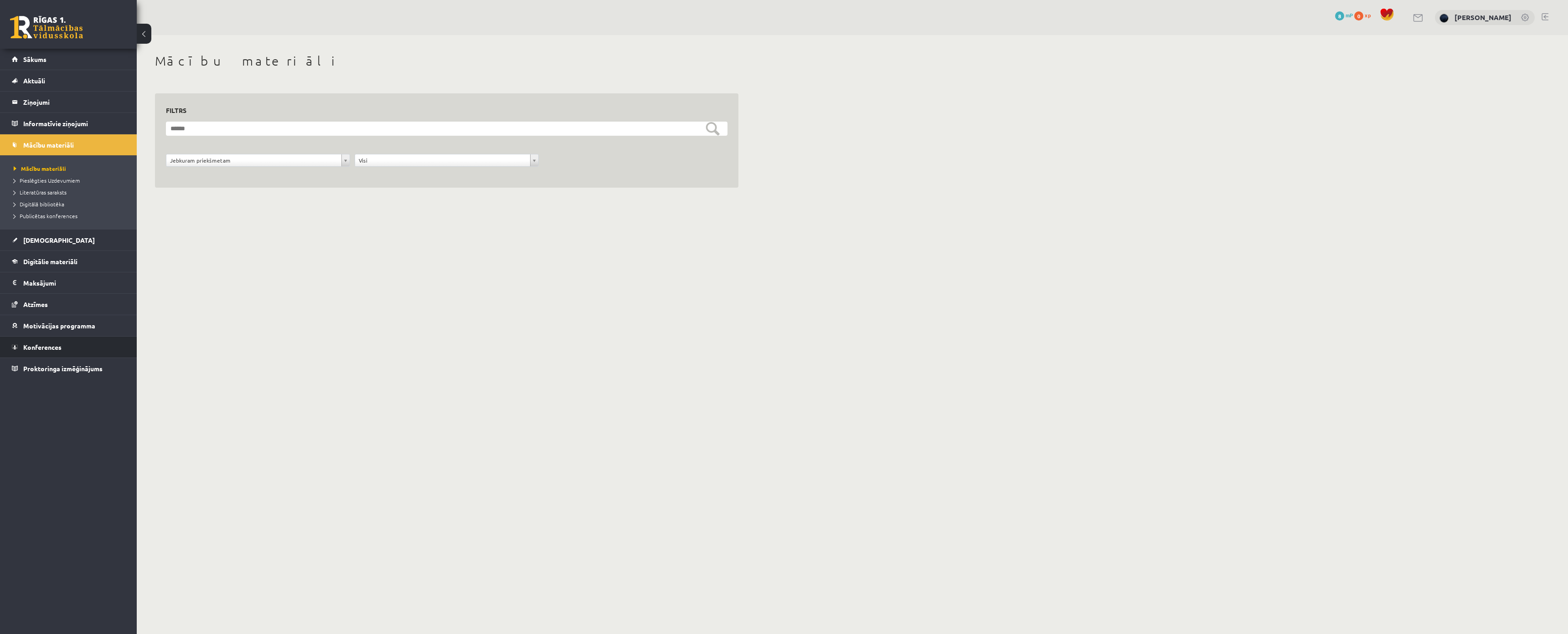
click at [46, 337] on li "Konferences" at bounding box center [68, 348] width 137 height 22
click at [46, 347] on span "Konferences" at bounding box center [42, 347] width 39 height 8
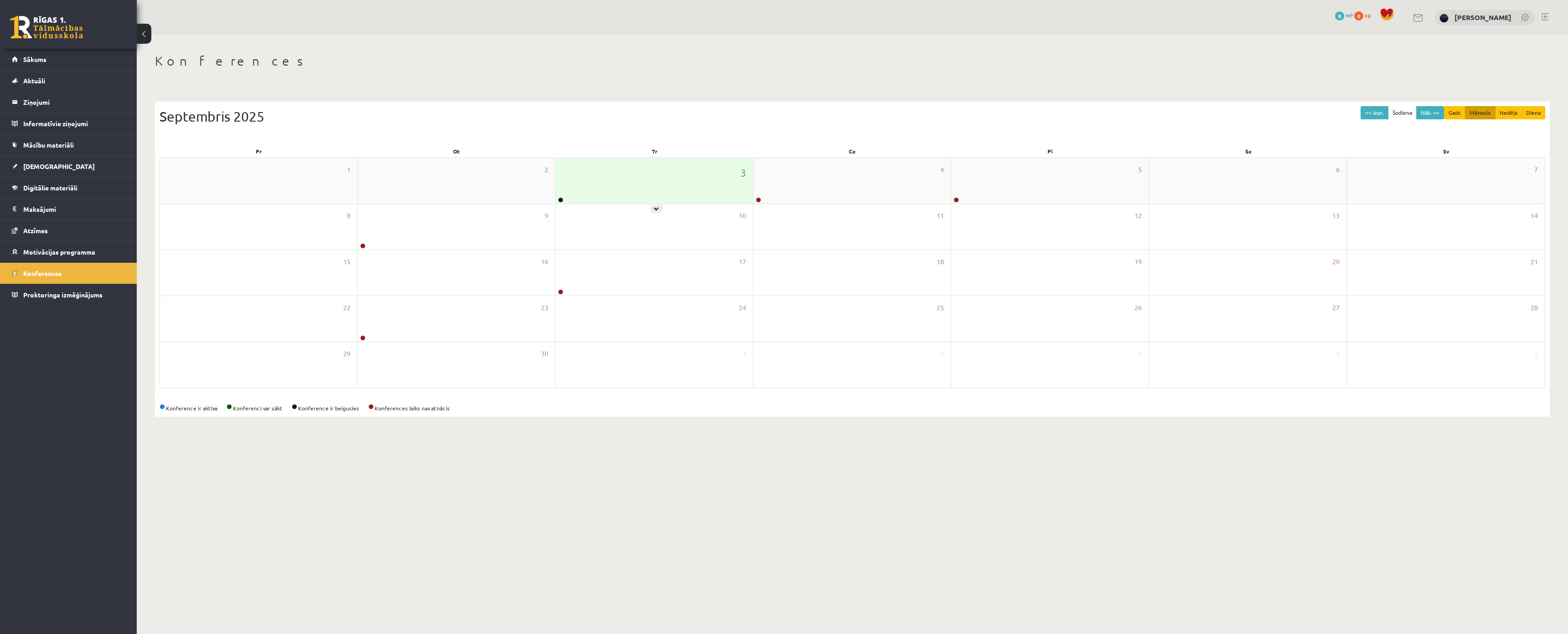
click at [600, 163] on div "3" at bounding box center [654, 181] width 197 height 46
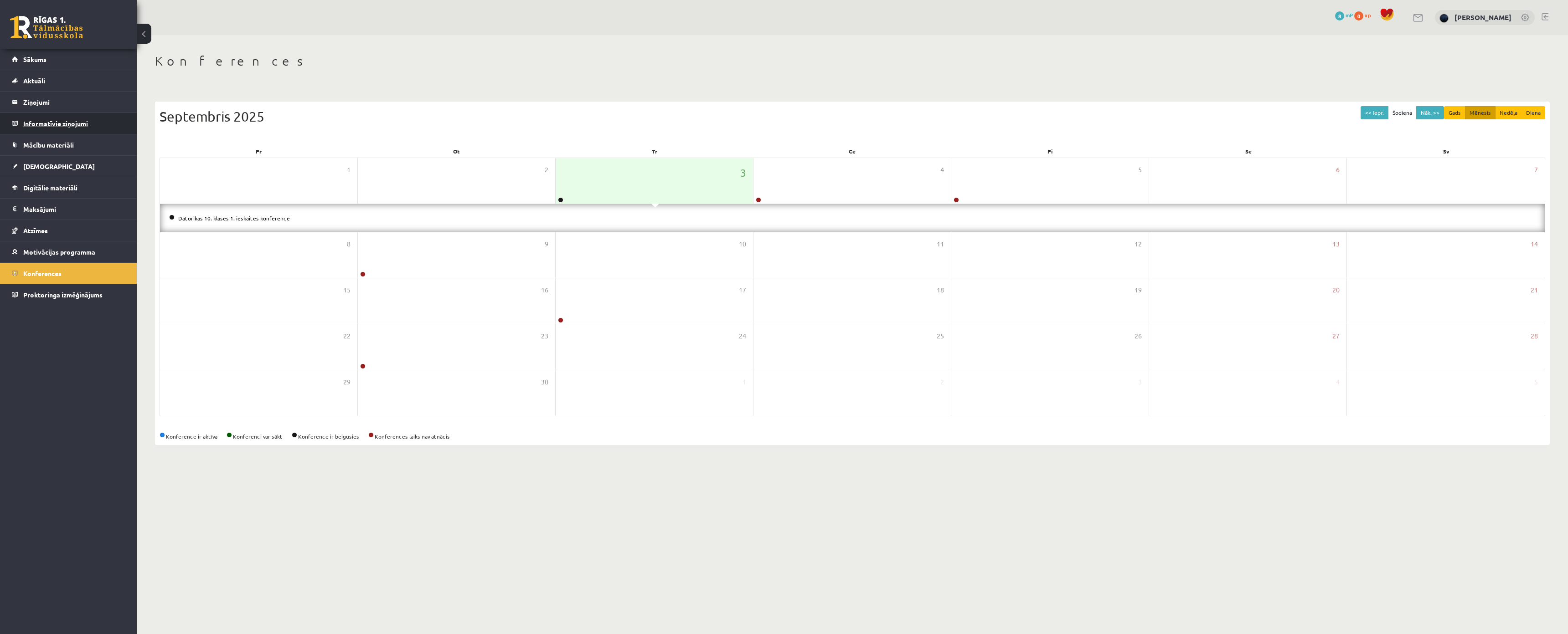
click at [85, 130] on legend "Informatīvie ziņojumi 0" at bounding box center [73, 123] width 102 height 21
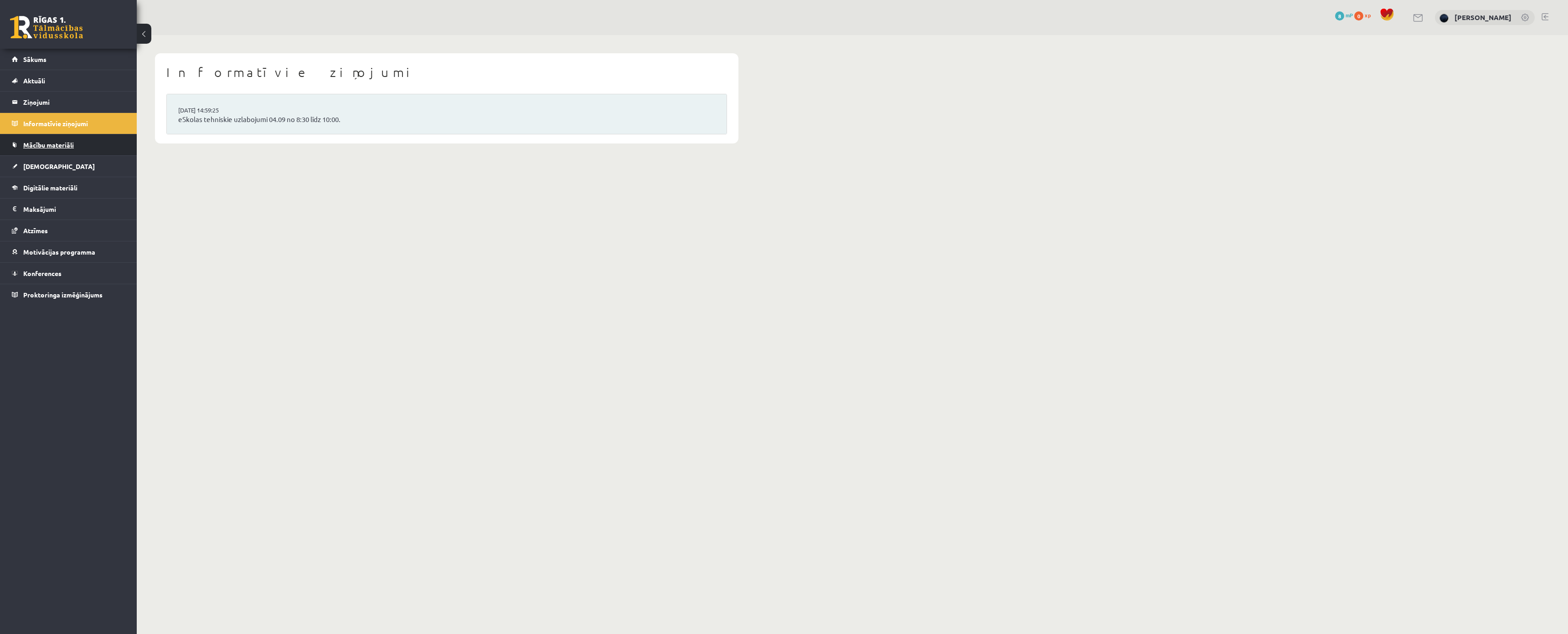
click at [73, 144] on span "Mācību materiāli" at bounding box center [48, 144] width 50 height 8
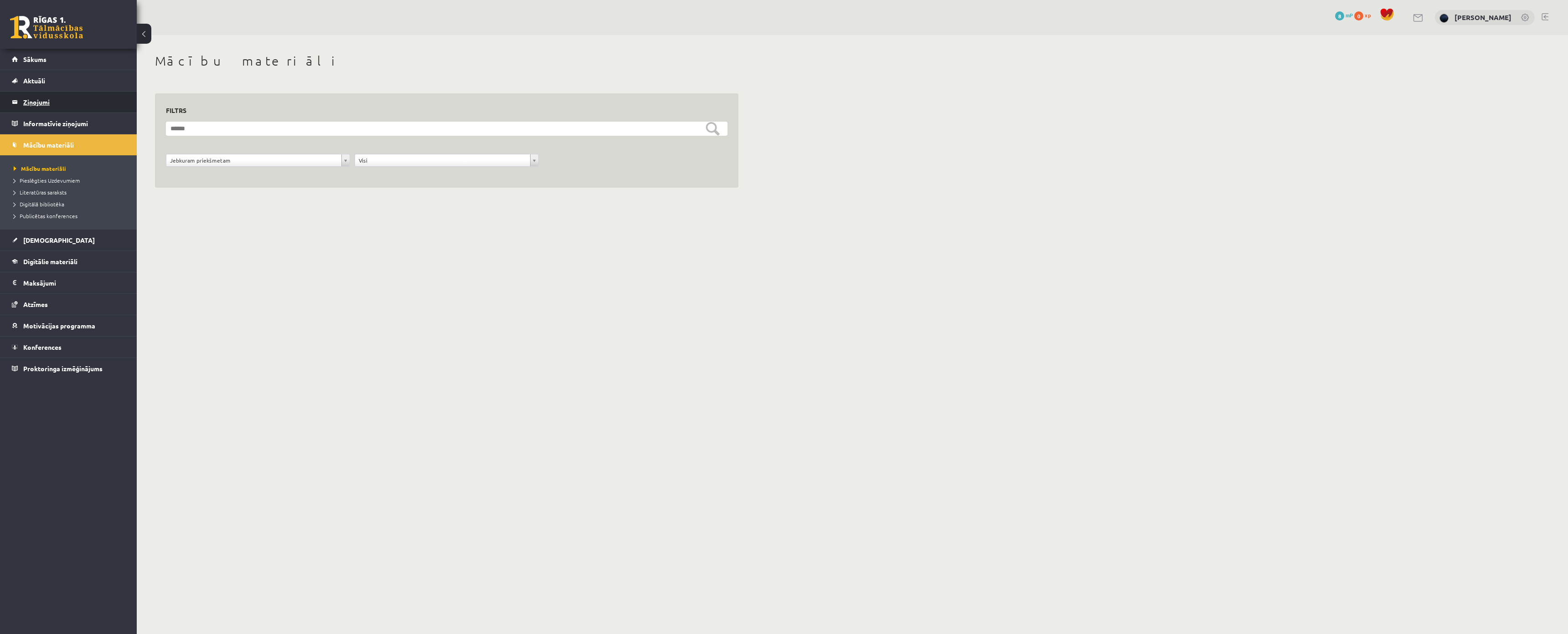
click at [58, 95] on legend "Ziņojumi 0" at bounding box center [73, 102] width 102 height 21
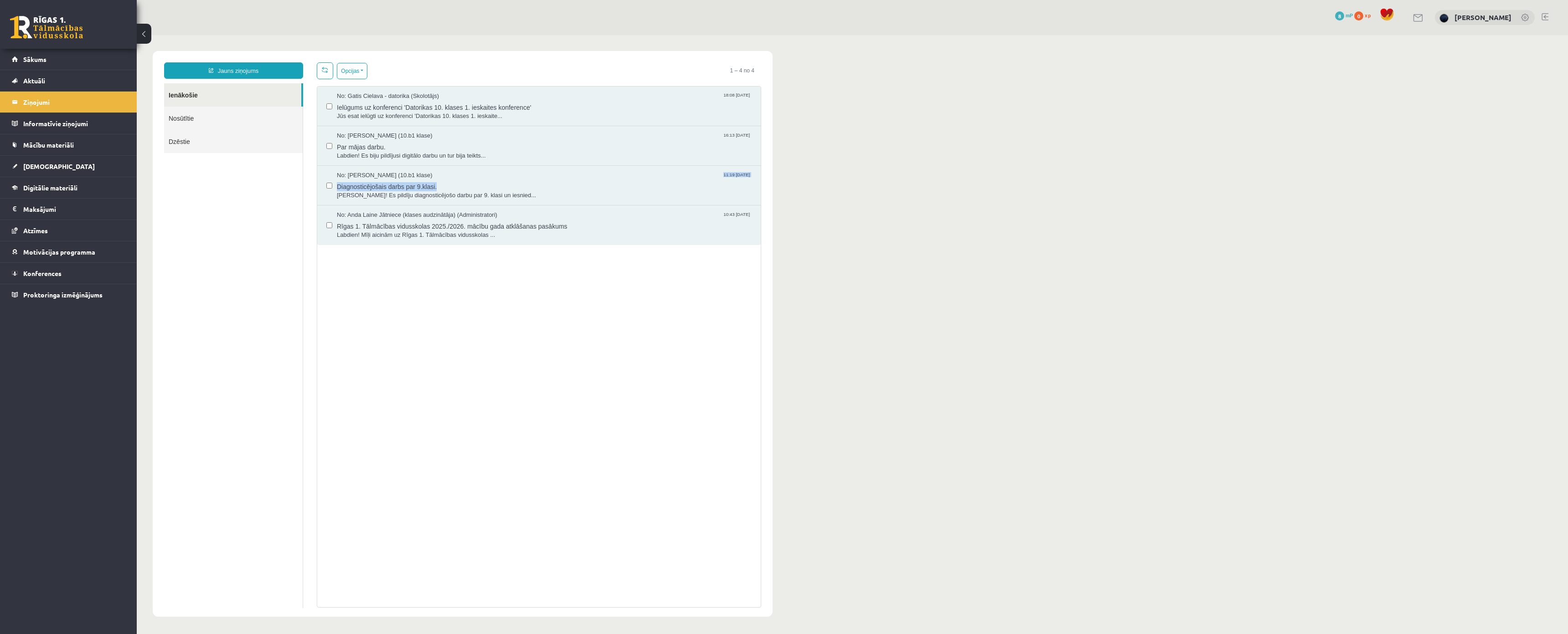
click at [1232, 180] on body "Jauns ziņojums Ienākošie Nosūtītie Dzēstie ********* ********* ******* Opcijas …" at bounding box center [852, 334] width 1431 height 598
